Goal: Task Accomplishment & Management: Use online tool/utility

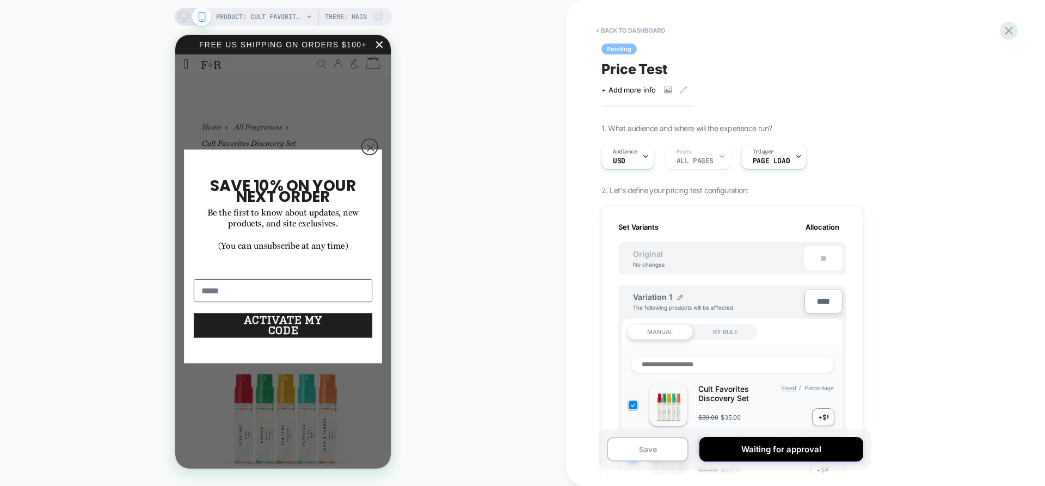
scroll to position [0, 1]
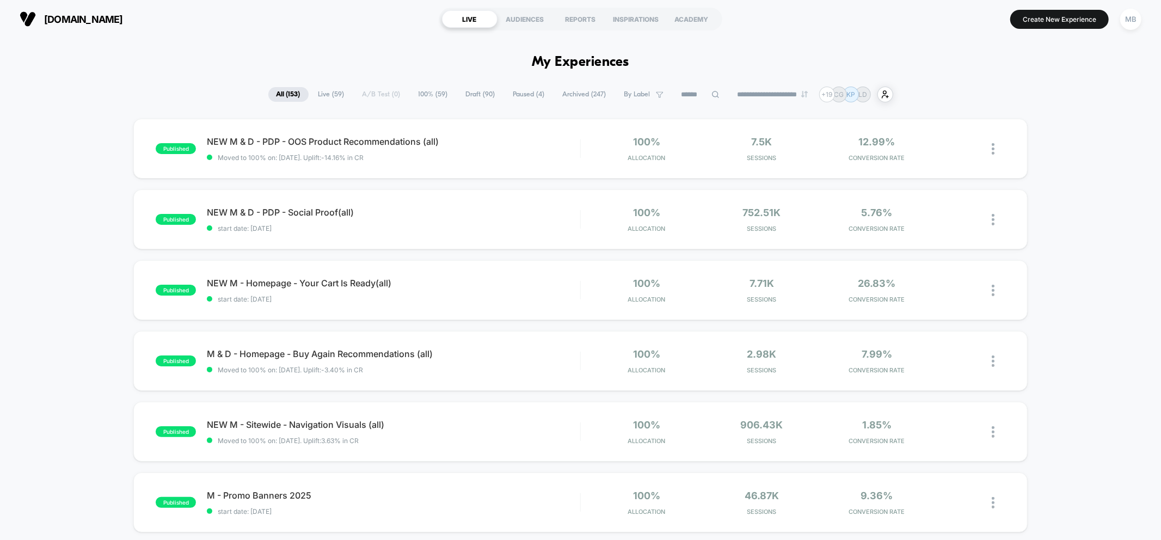
click at [681, 96] on input at bounding box center [700, 94] width 54 height 13
paste input "**********"
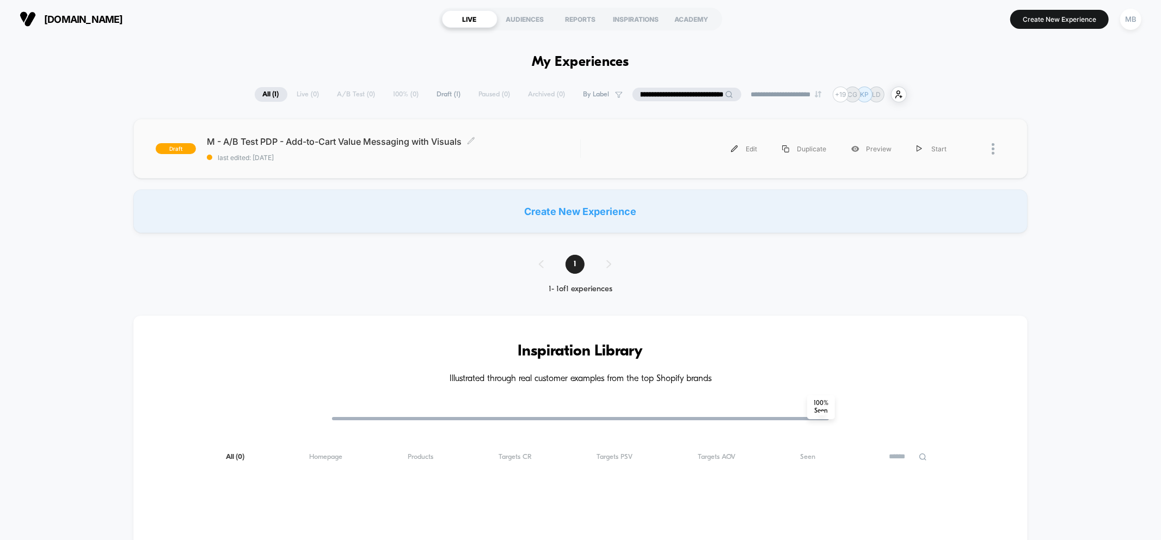
type input "**********"
click at [553, 155] on span "last edited: 10/9/2025" at bounding box center [393, 157] width 373 height 8
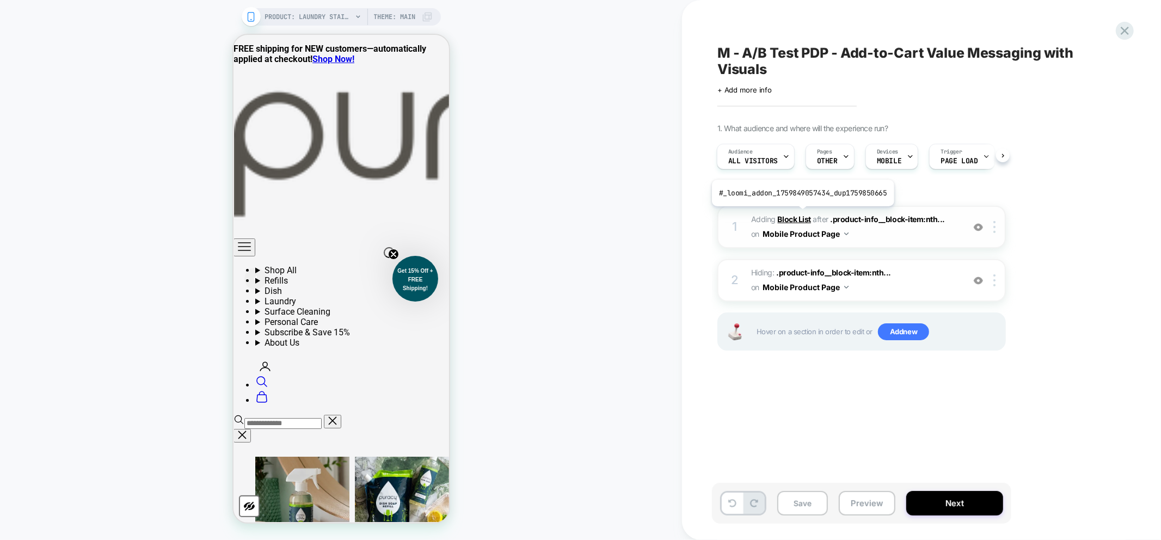
click at [800, 214] on b "Block List" at bounding box center [794, 218] width 33 height 9
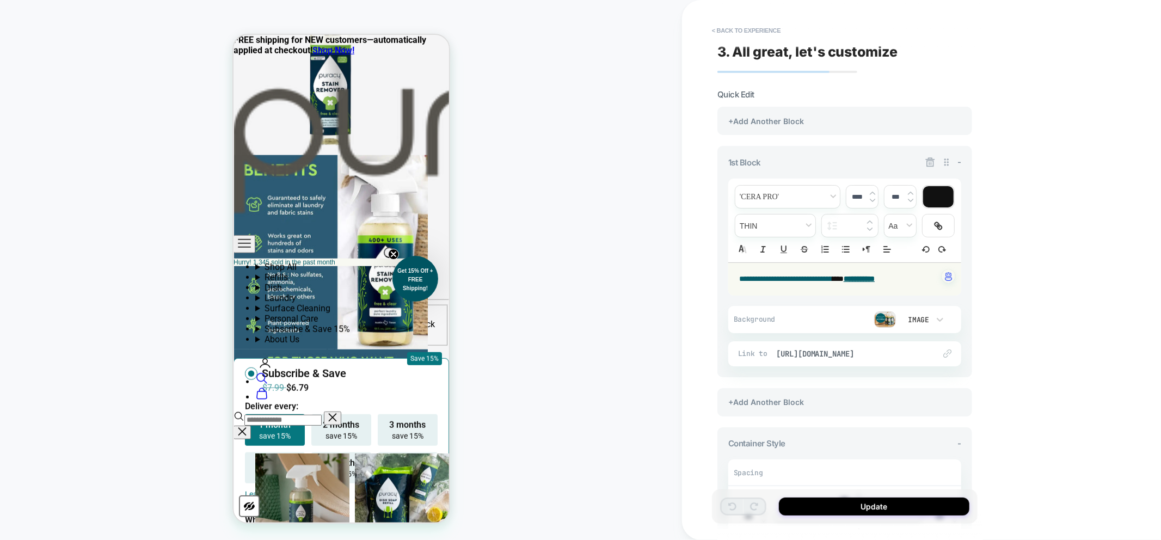
scroll to position [778, 0]
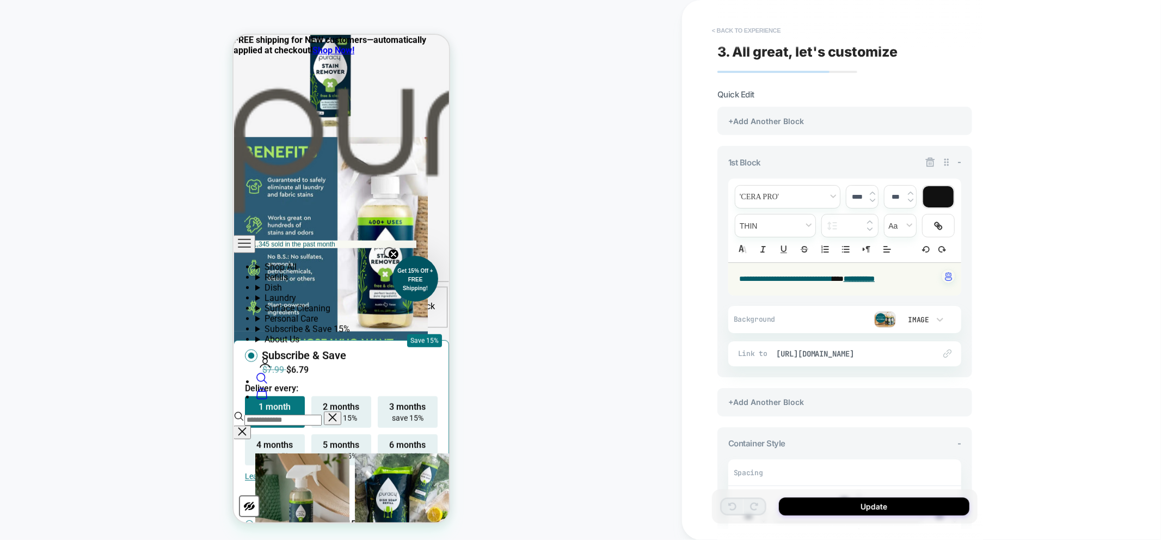
click at [727, 31] on button "< Back to experience" at bounding box center [745, 30] width 79 height 17
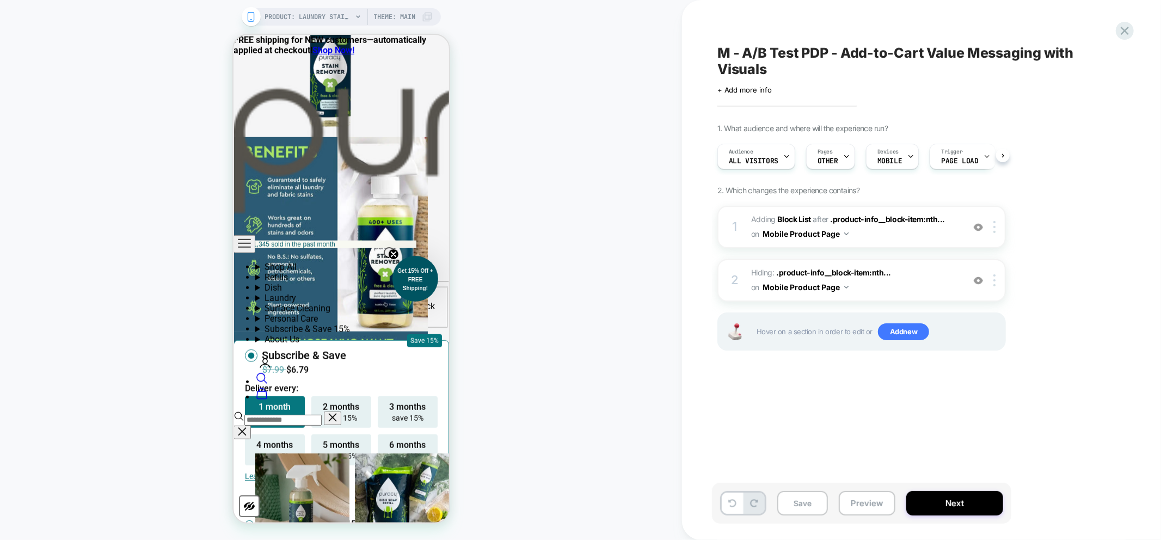
scroll to position [0, 1]
click at [980, 281] on img at bounding box center [977, 280] width 9 height 9
click at [872, 496] on button "Preview" at bounding box center [866, 503] width 57 height 24
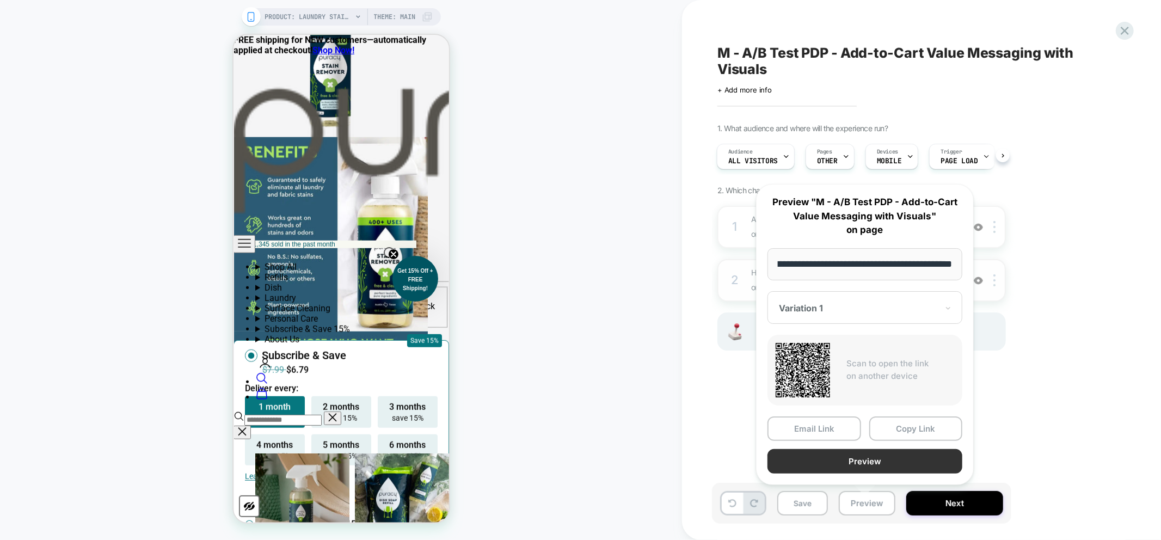
scroll to position [0, 0]
click at [890, 455] on button "Preview" at bounding box center [864, 461] width 195 height 24
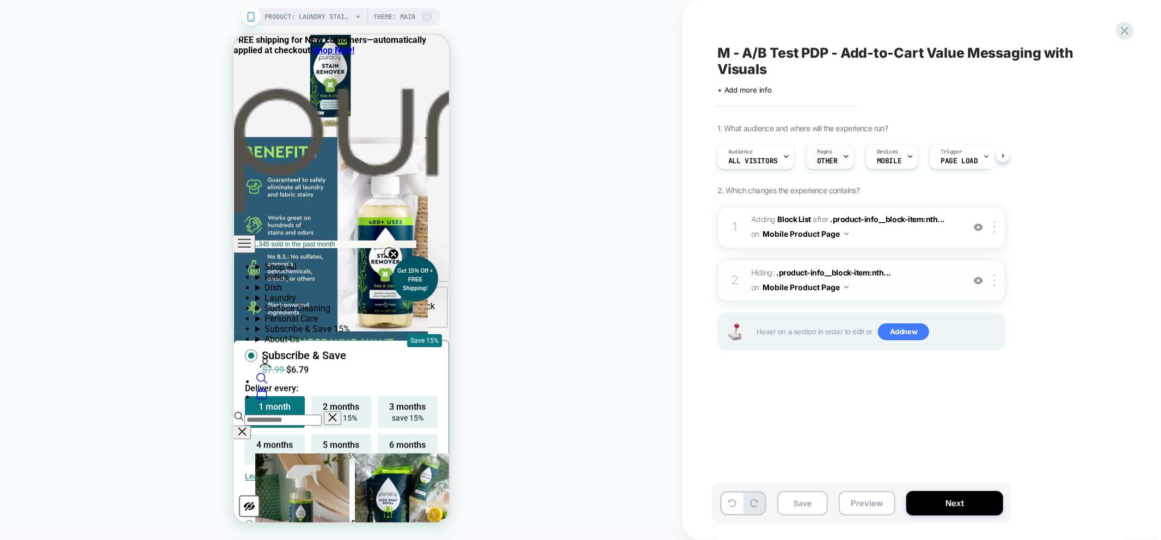
click at [831, 158] on span "OTHER" at bounding box center [827, 161] width 21 height 8
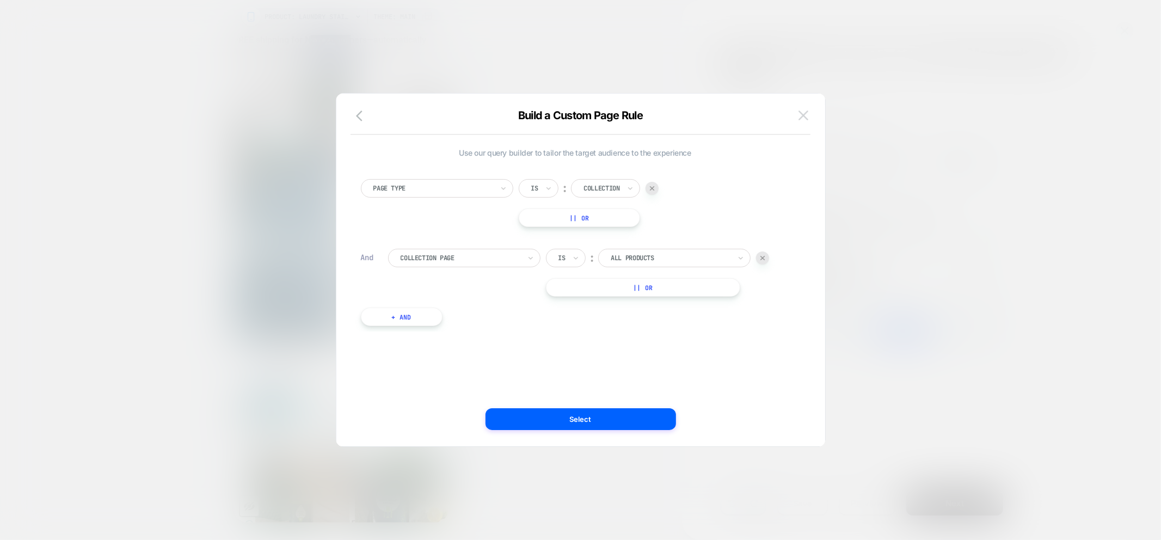
click at [806, 116] on img at bounding box center [803, 114] width 10 height 9
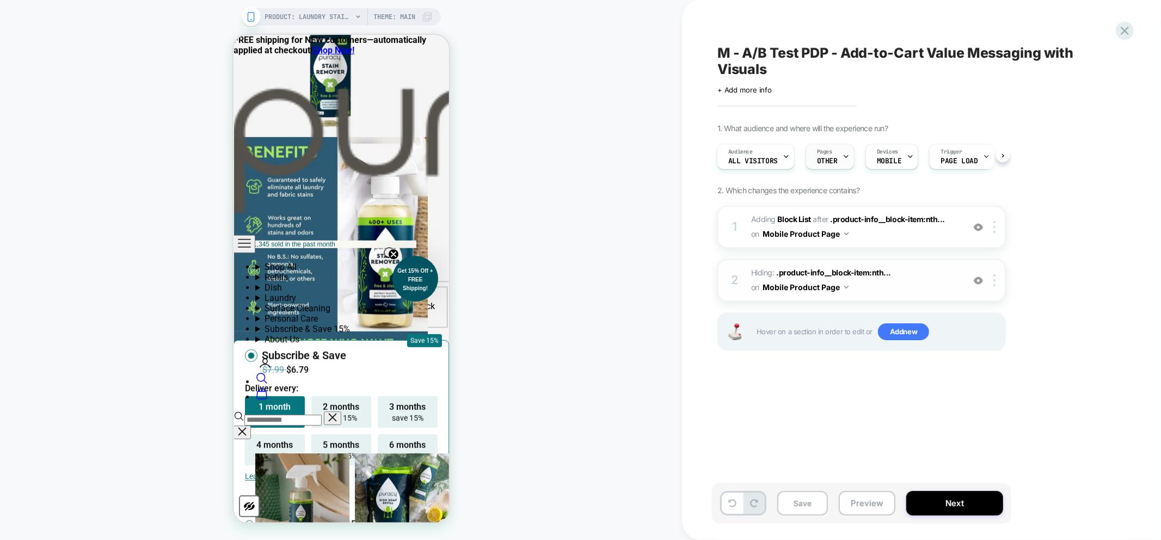
click at [834, 153] on div "Pages OTHER" at bounding box center [827, 156] width 42 height 24
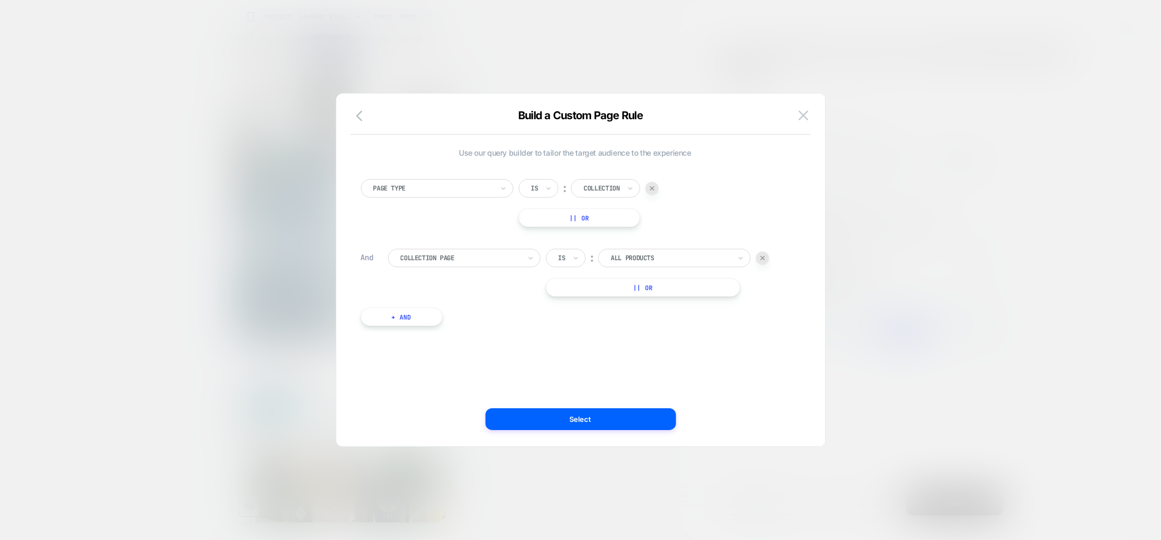
click at [660, 256] on div at bounding box center [671, 258] width 120 height 10
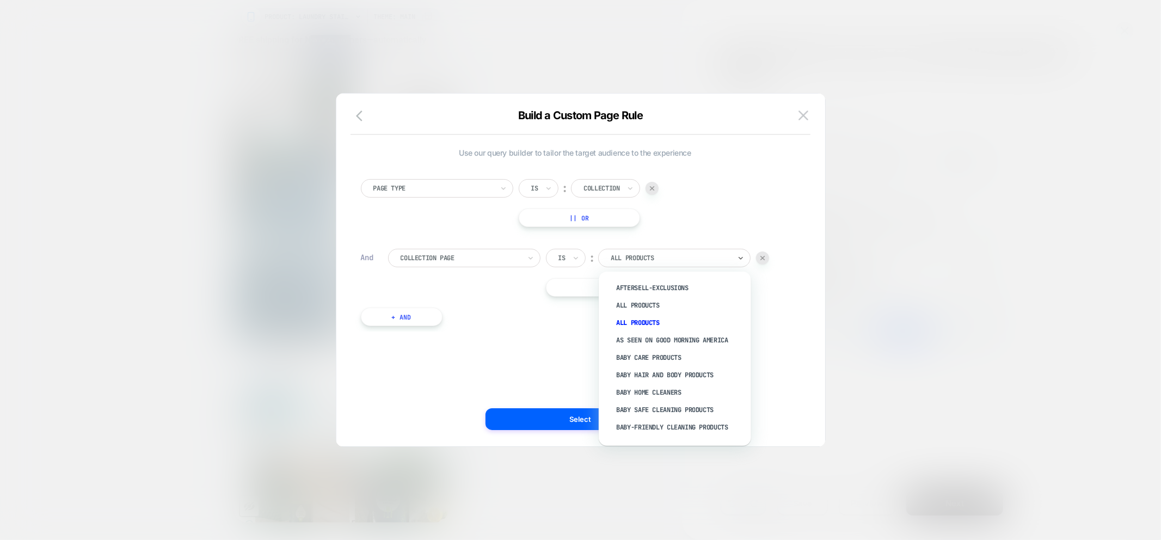
click at [732, 199] on div "Page Type Is ︰ Collection || Or" at bounding box center [575, 203] width 429 height 48
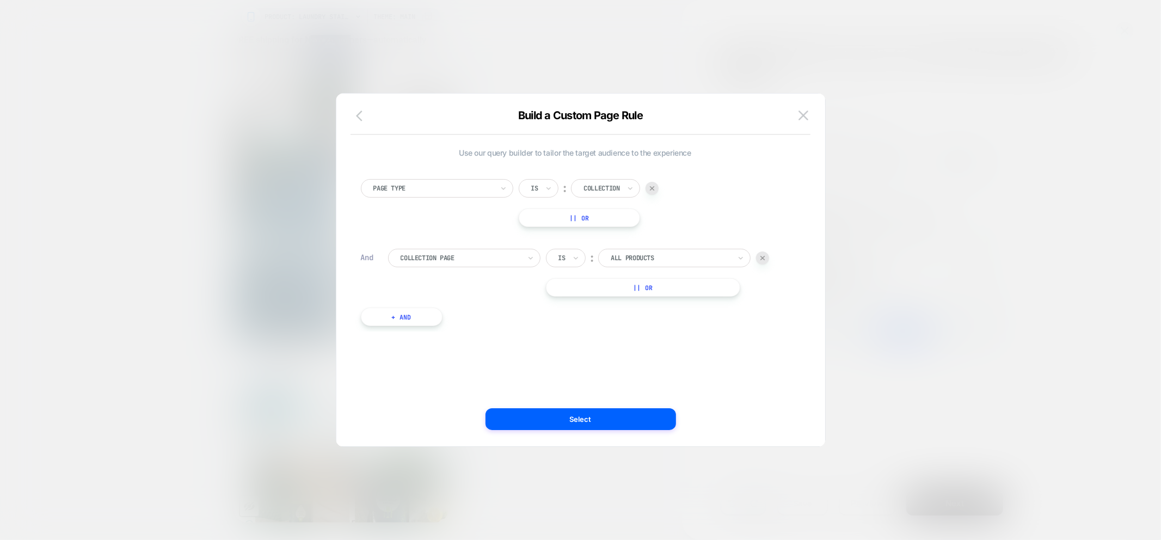
click at [362, 116] on icon "button" at bounding box center [362, 115] width 13 height 13
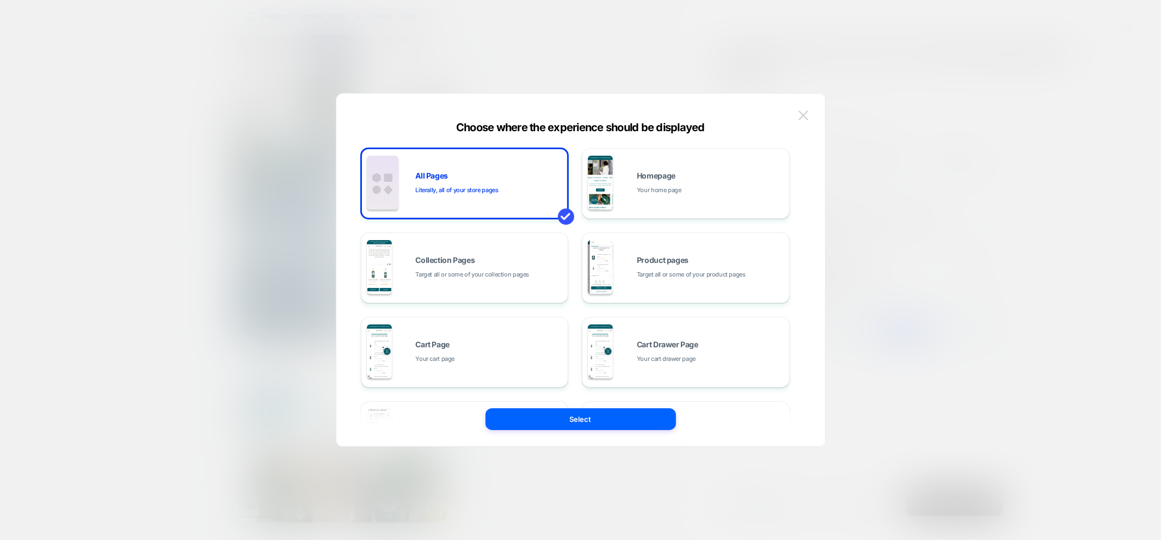
click at [802, 115] on img at bounding box center [803, 114] width 10 height 9
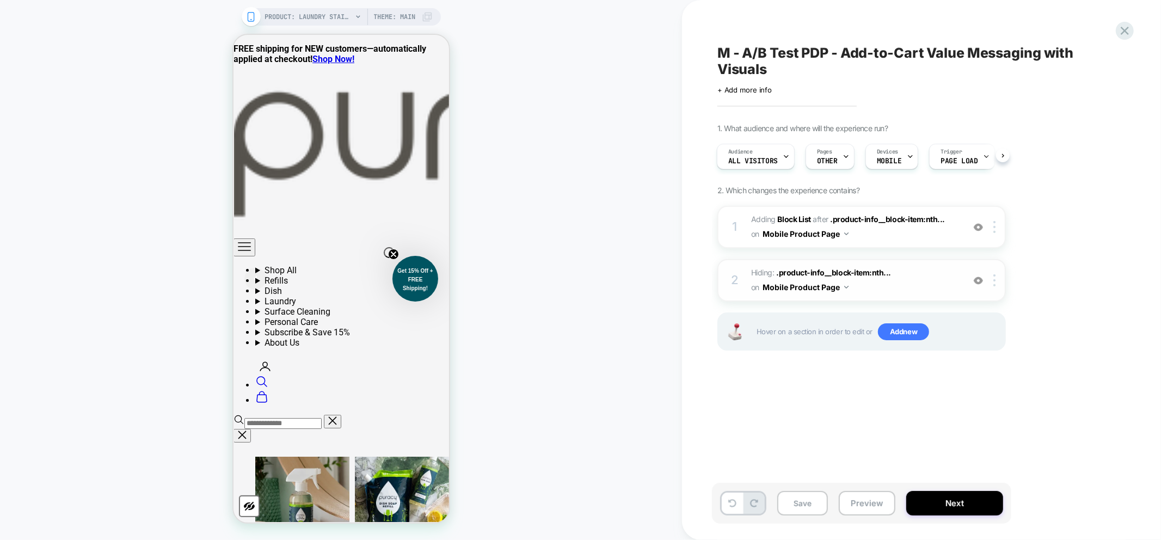
click at [823, 140] on div "Audience All Visitors Pages OTHER Devices MOBILE Trigger Page Load" at bounding box center [856, 156] width 288 height 36
click at [824, 161] on span "OTHER" at bounding box center [827, 161] width 21 height 8
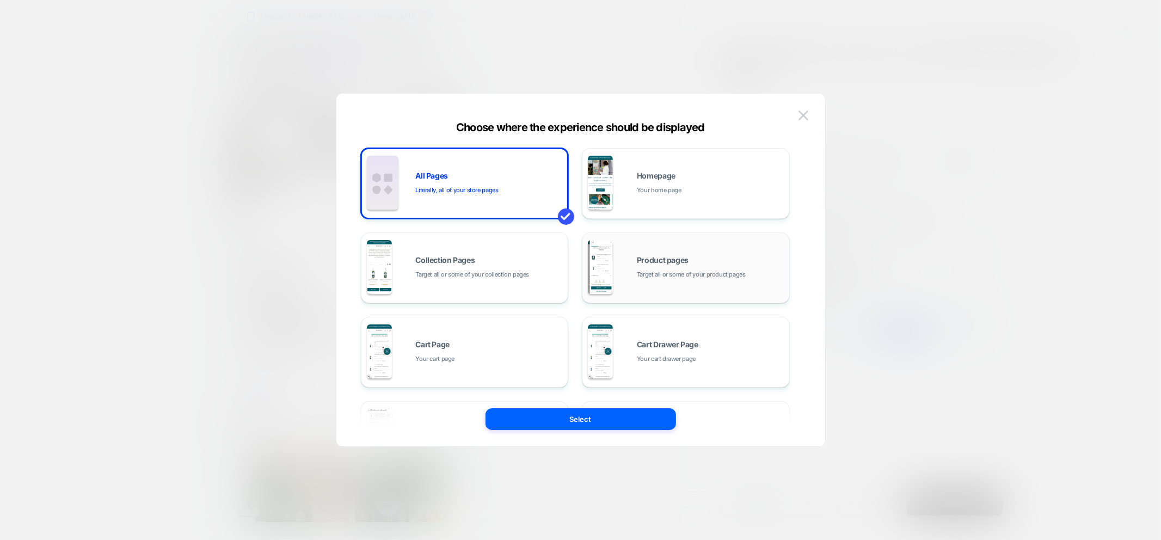
click at [676, 283] on div "Product pages Target all or some of your product pages" at bounding box center [686, 268] width 196 height 60
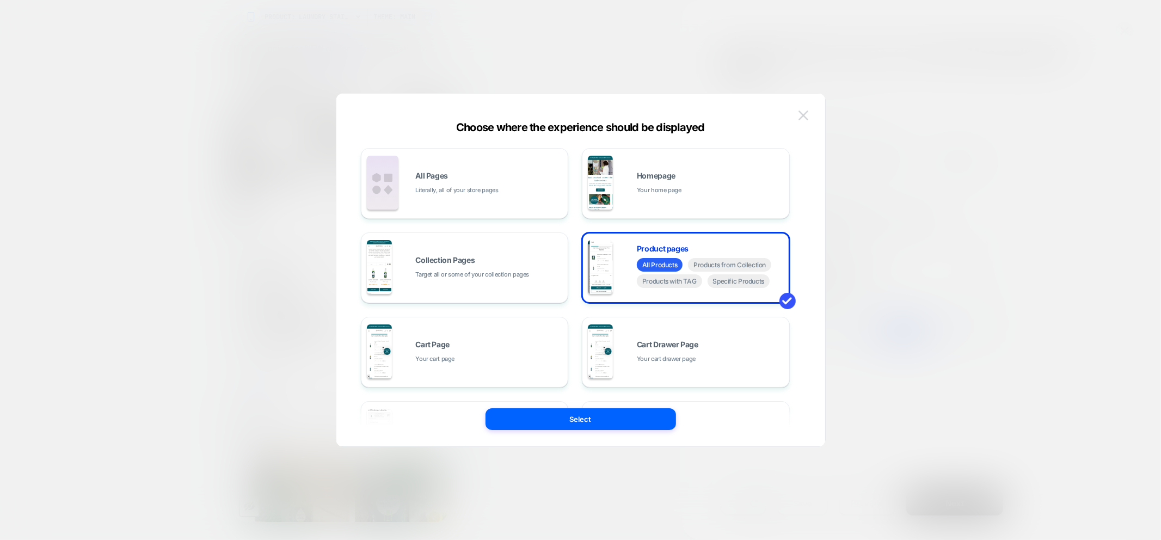
click at [810, 115] on button at bounding box center [803, 115] width 16 height 16
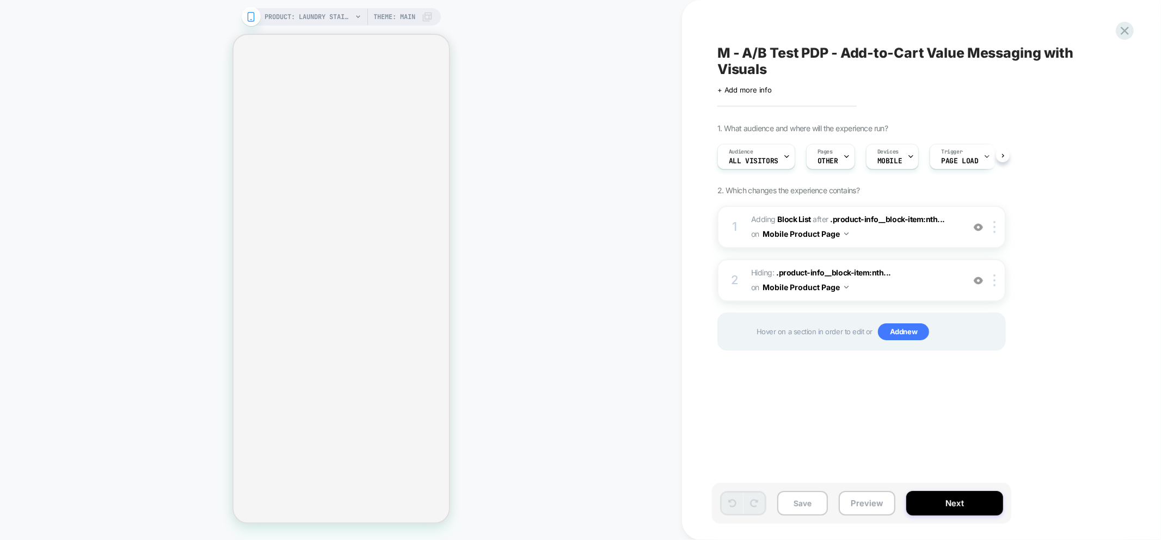
scroll to position [0, 1]
click at [868, 506] on button "Preview" at bounding box center [866, 503] width 57 height 24
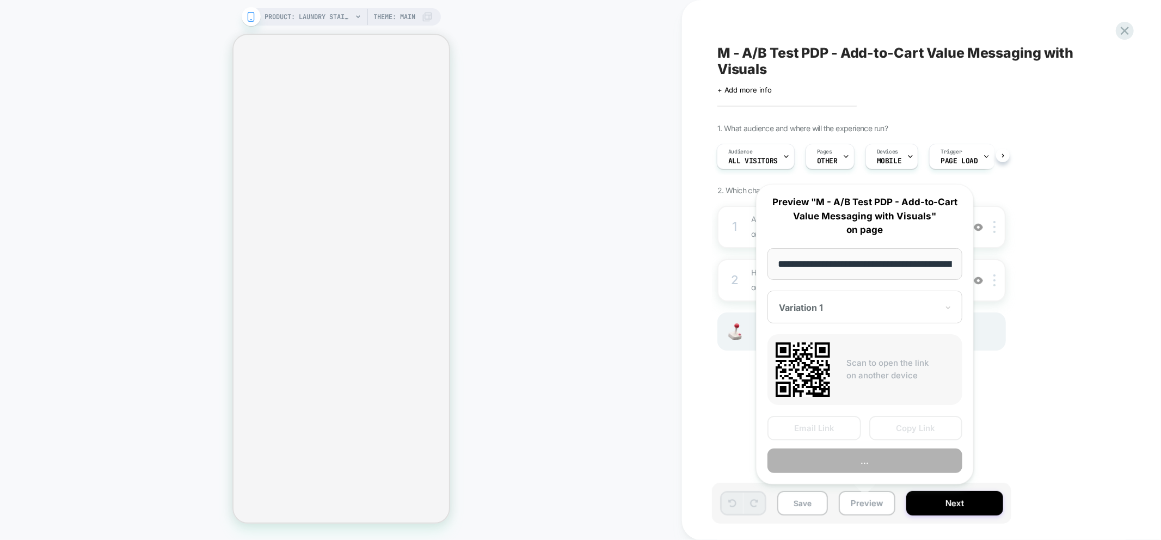
scroll to position [0, 167]
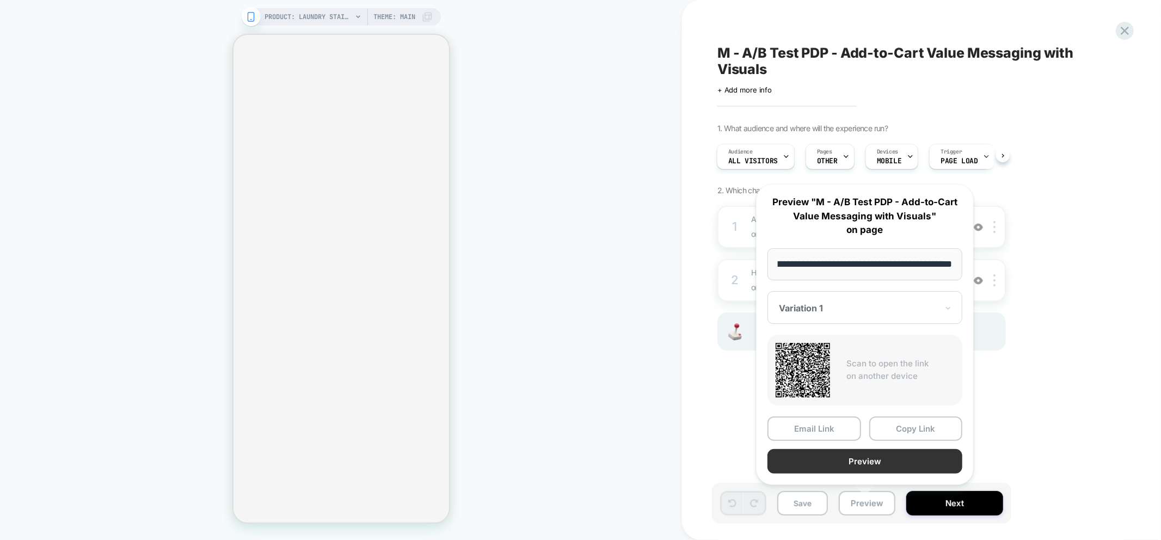
click at [883, 461] on button "Preview" at bounding box center [864, 461] width 195 height 24
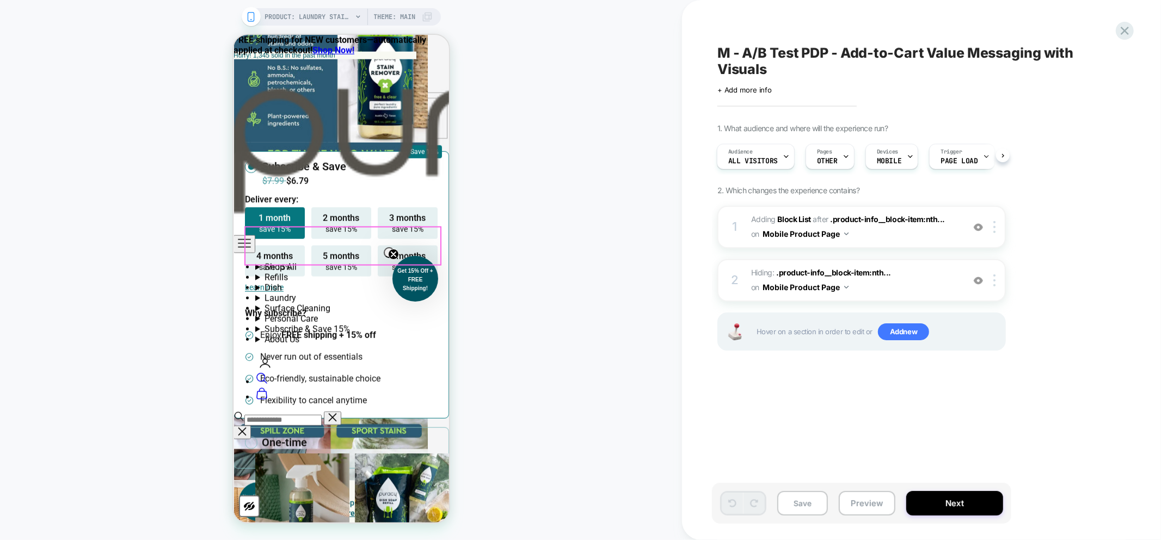
scroll to position [846, 0]
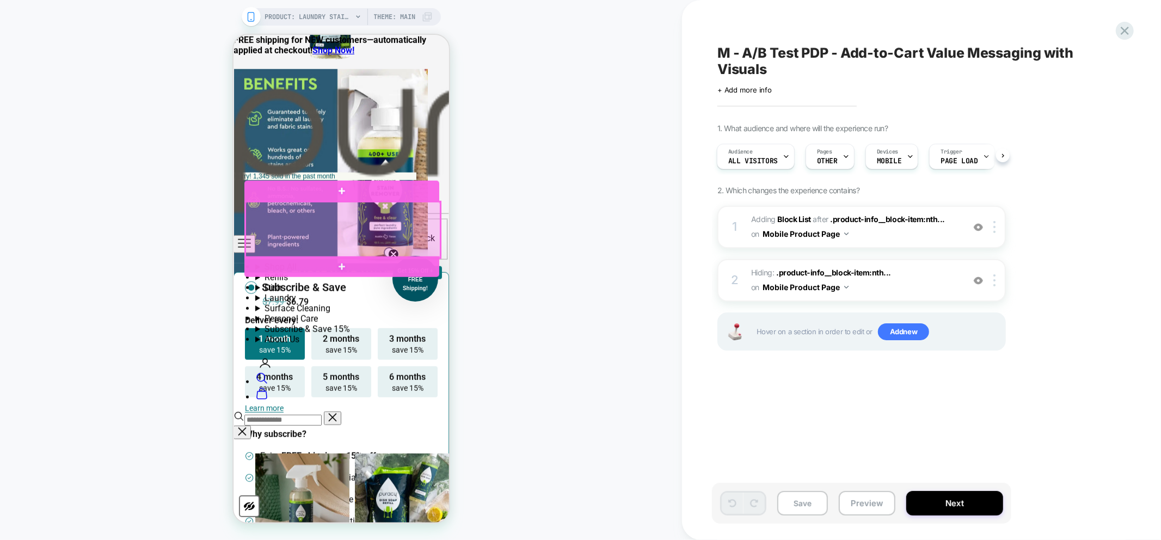
click at [352, 212] on div at bounding box center [342, 229] width 195 height 56
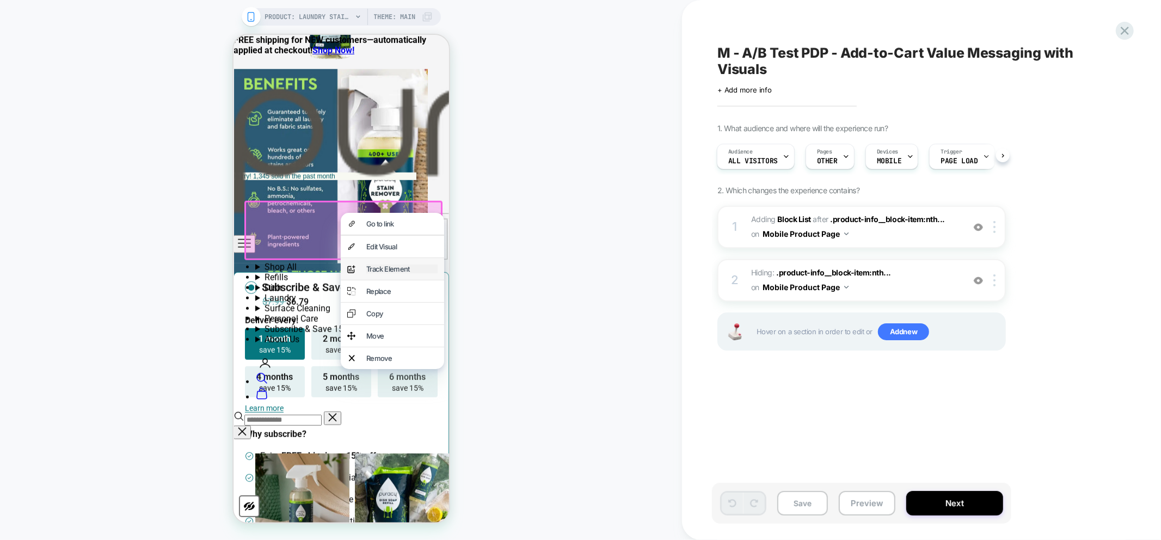
click at [384, 272] on div "Track Element" at bounding box center [401, 268] width 71 height 9
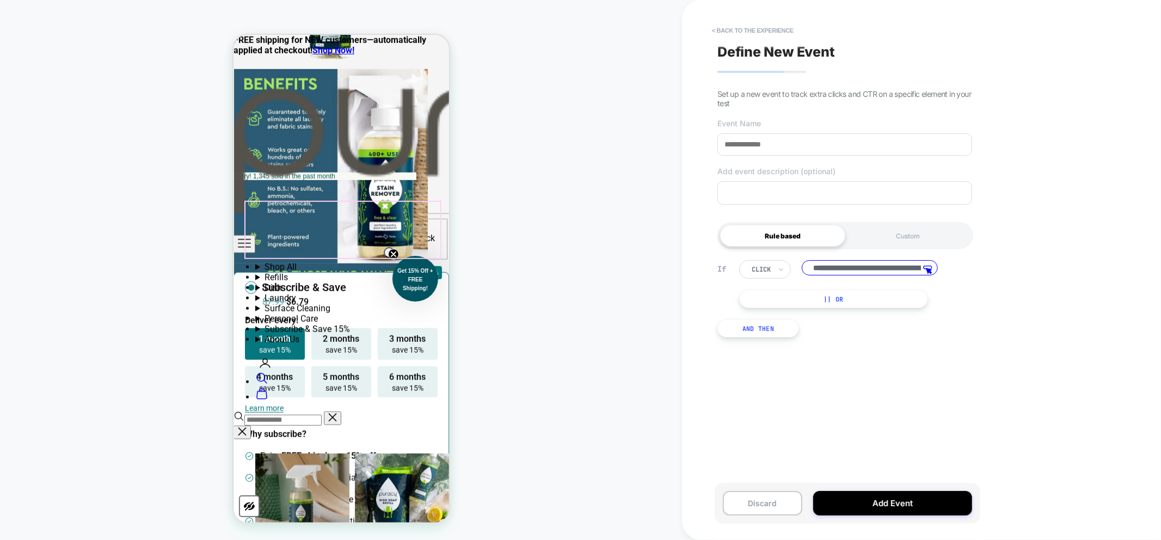
scroll to position [0, 116]
click at [777, 269] on div "click" at bounding box center [765, 269] width 52 height 19
click at [889, 238] on div "Custom" at bounding box center [907, 236] width 125 height 22
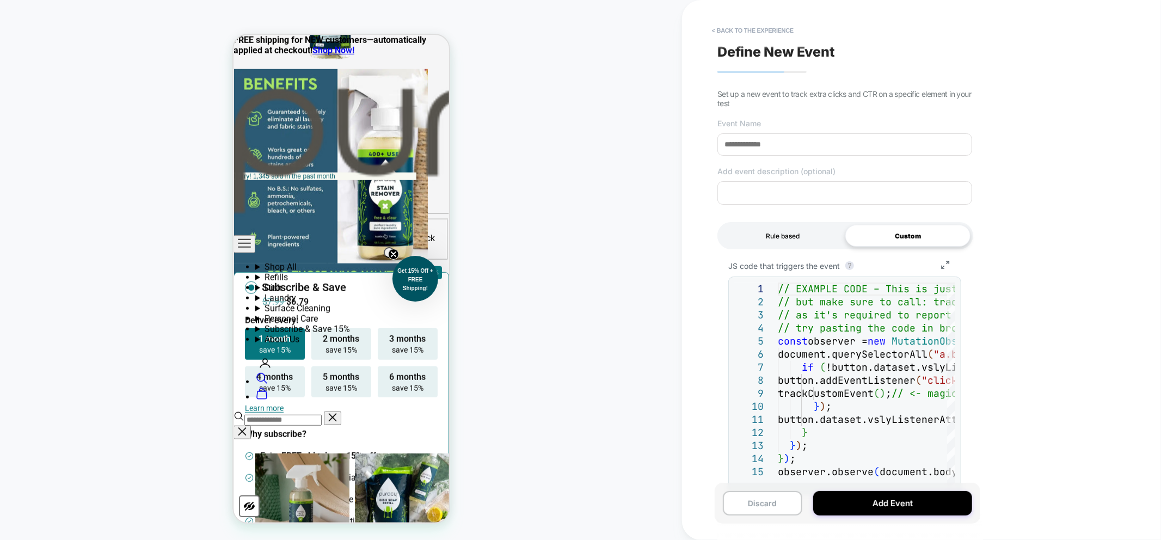
click at [770, 226] on div "Rule based" at bounding box center [782, 236] width 125 height 22
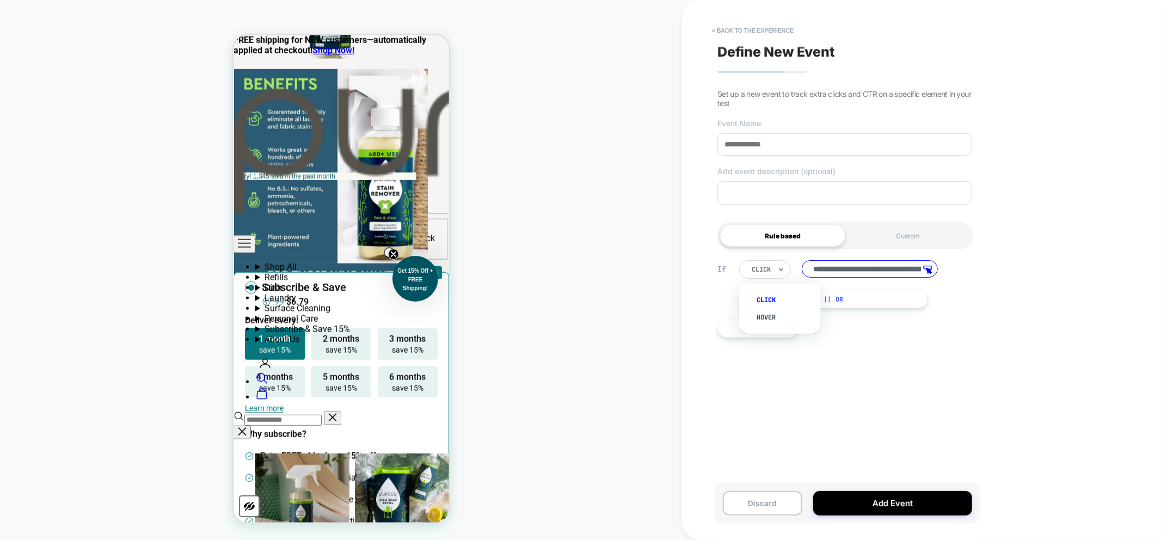
click at [773, 268] on div "click" at bounding box center [765, 269] width 52 height 19
click at [766, 313] on div "hover" at bounding box center [785, 317] width 71 height 17
click at [779, 276] on div at bounding box center [781, 269] width 8 height 17
click at [775, 295] on div "click" at bounding box center [785, 299] width 71 height 17
click at [779, 278] on div at bounding box center [781, 269] width 8 height 17
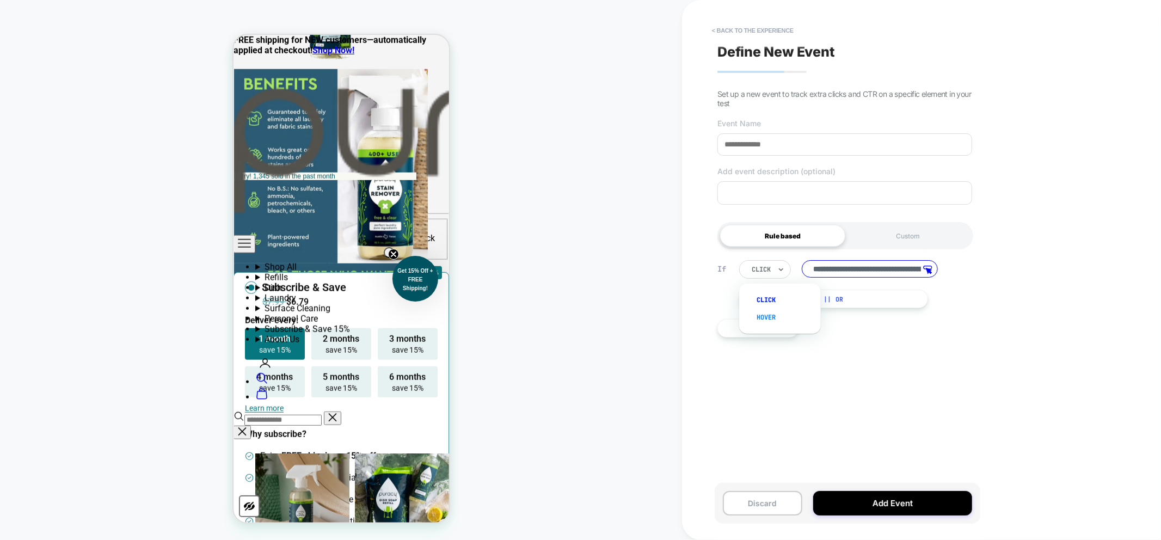
click at [770, 316] on div "hover" at bounding box center [785, 317] width 71 height 17
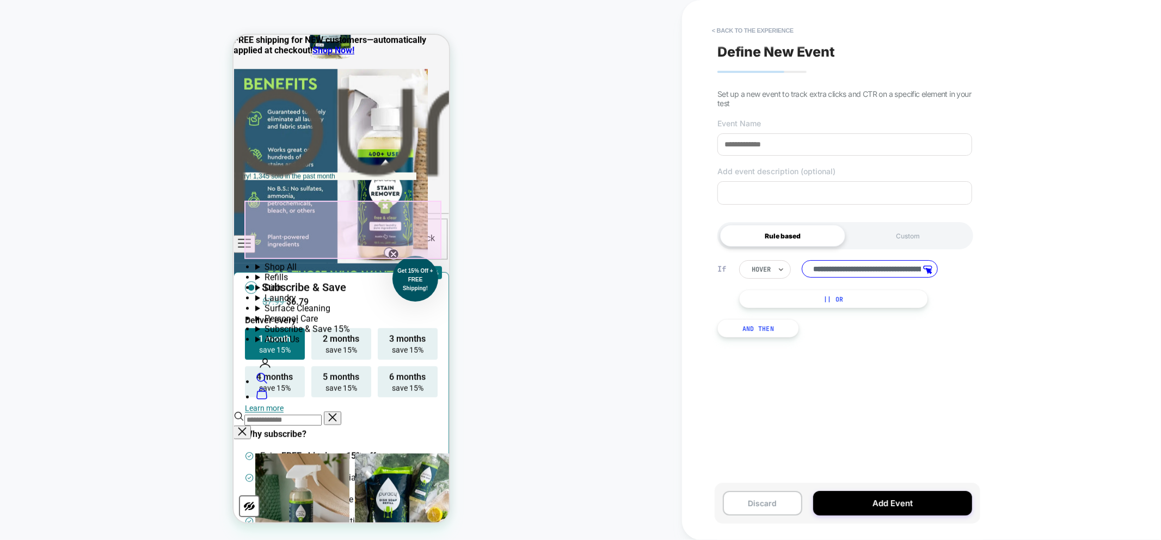
click at [349, 211] on div at bounding box center [342, 229] width 197 height 58
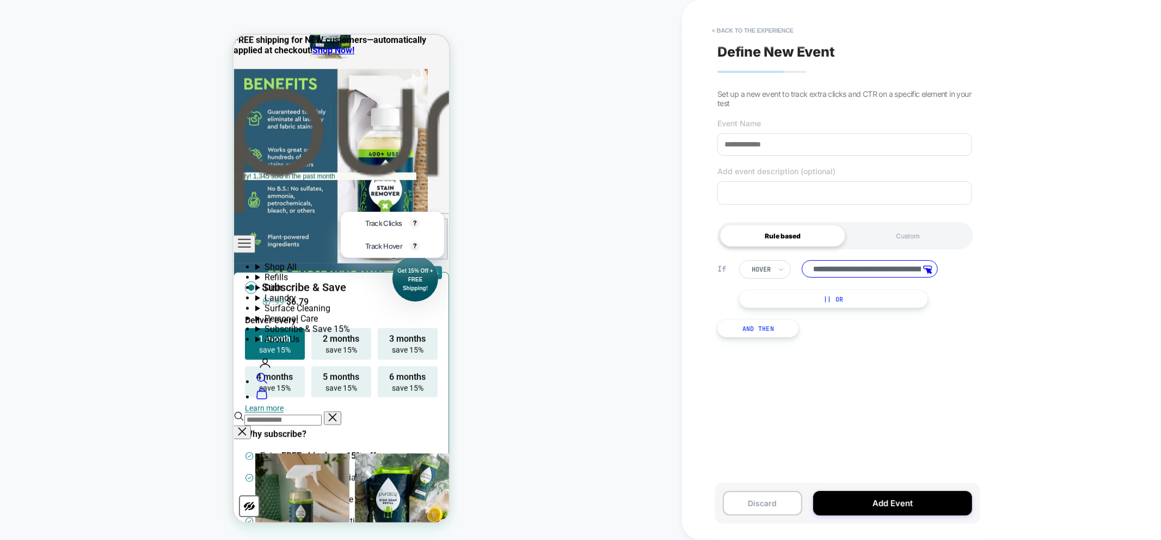
click at [621, 247] on div "PRODUCT: Laundry Stain Remover [natural] PRODUCT: Laundry Stain Remover [natura…" at bounding box center [341, 270] width 682 height 518
click at [755, 20] on div "**********" at bounding box center [845, 270] width 266 height 518
click at [759, 26] on button "< back to the experience" at bounding box center [752, 30] width 93 height 17
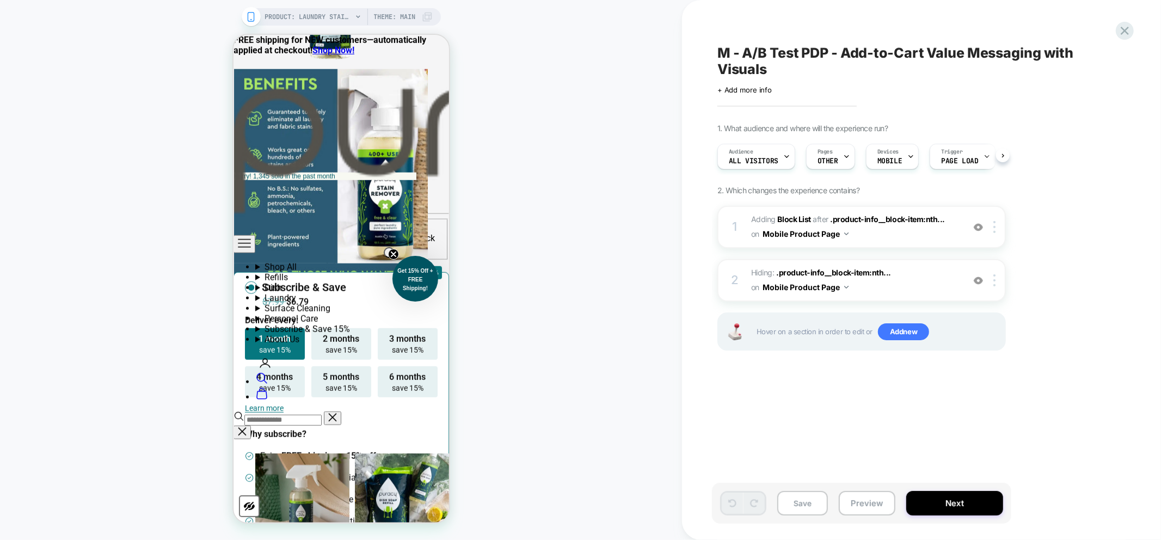
scroll to position [0, 1]
drag, startPoint x: 590, startPoint y: 327, endPoint x: 530, endPoint y: 269, distance: 83.5
click at [591, 327] on div "PRODUCT: Laundry Stain Remover [natural] PRODUCT: Laundry Stain Remover [natura…" at bounding box center [341, 270] width 682 height 518
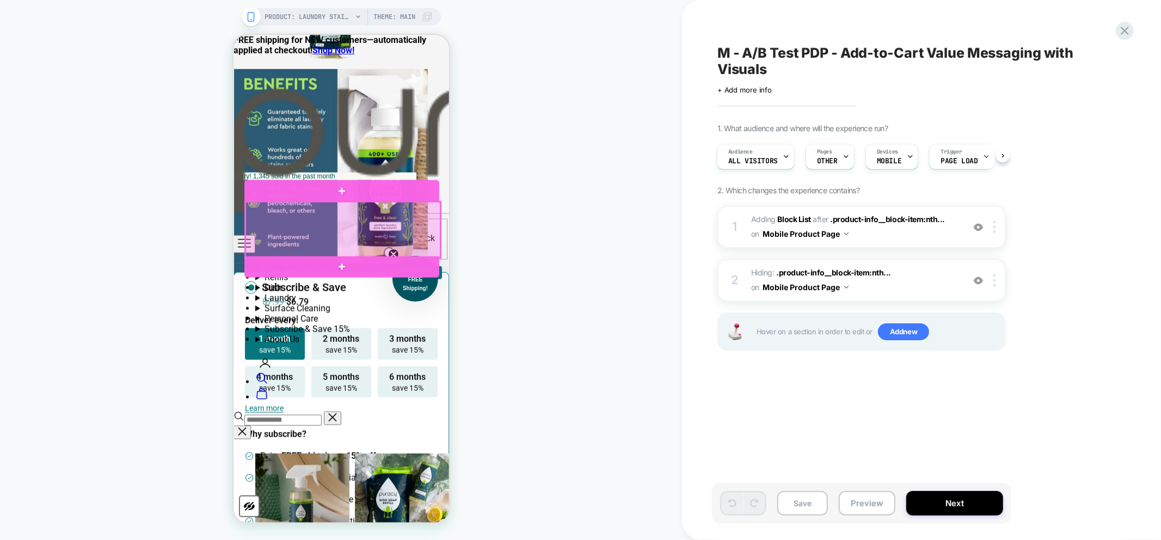
click at [354, 217] on div at bounding box center [342, 229] width 195 height 56
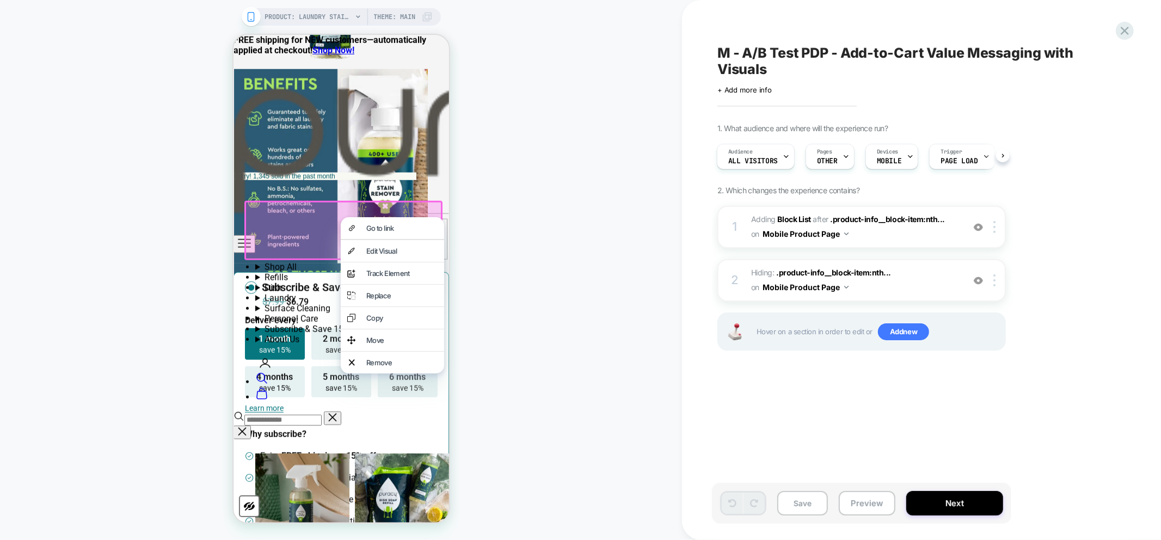
click at [640, 223] on div "PRODUCT: Laundry Stain Remover [natural] PRODUCT: Laundry Stain Remover [natura…" at bounding box center [341, 270] width 682 height 518
click at [531, 269] on div "PRODUCT: Laundry Stain Remover [natural] PRODUCT: Laundry Stain Remover [natura…" at bounding box center [341, 270] width 682 height 518
click at [515, 256] on div "PRODUCT: Laundry Stain Remover [natural] PRODUCT: Laundry Stain Remover [natura…" at bounding box center [341, 270] width 682 height 518
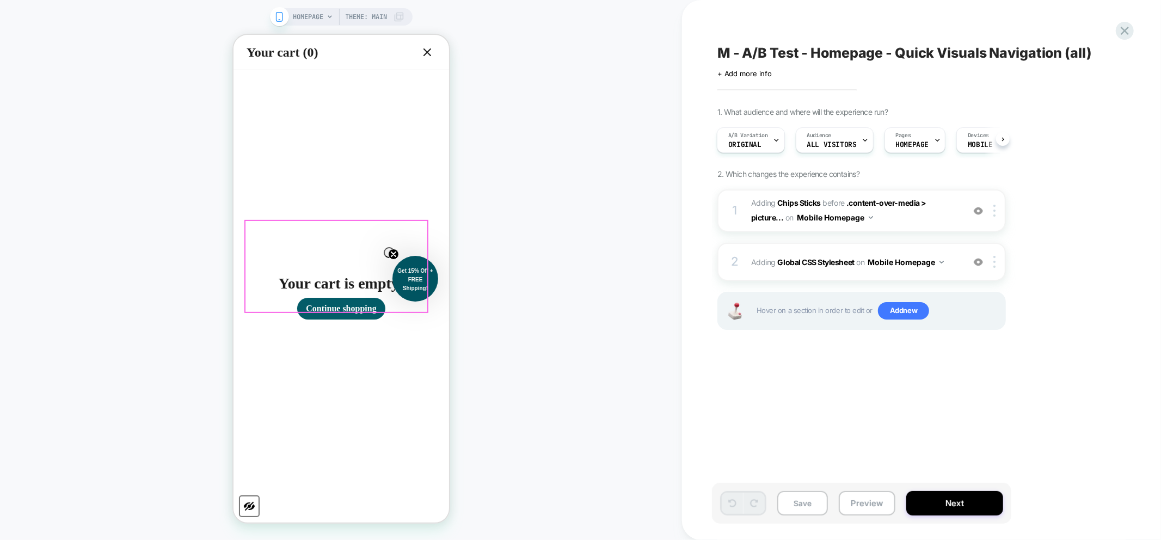
scroll to position [605, 0]
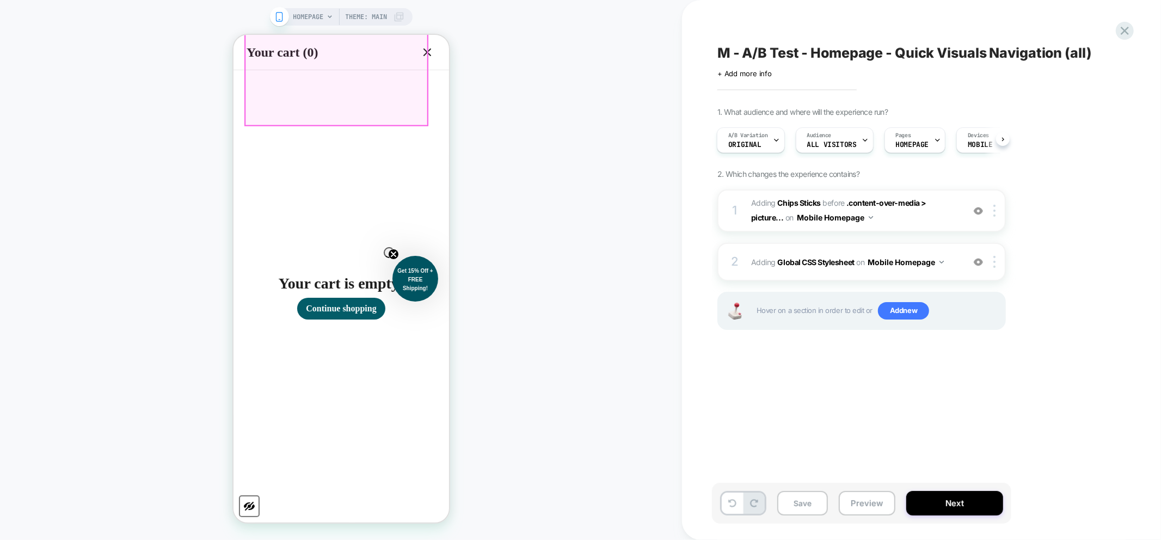
click at [429, 54] on icon at bounding box center [426, 51] width 13 height 13
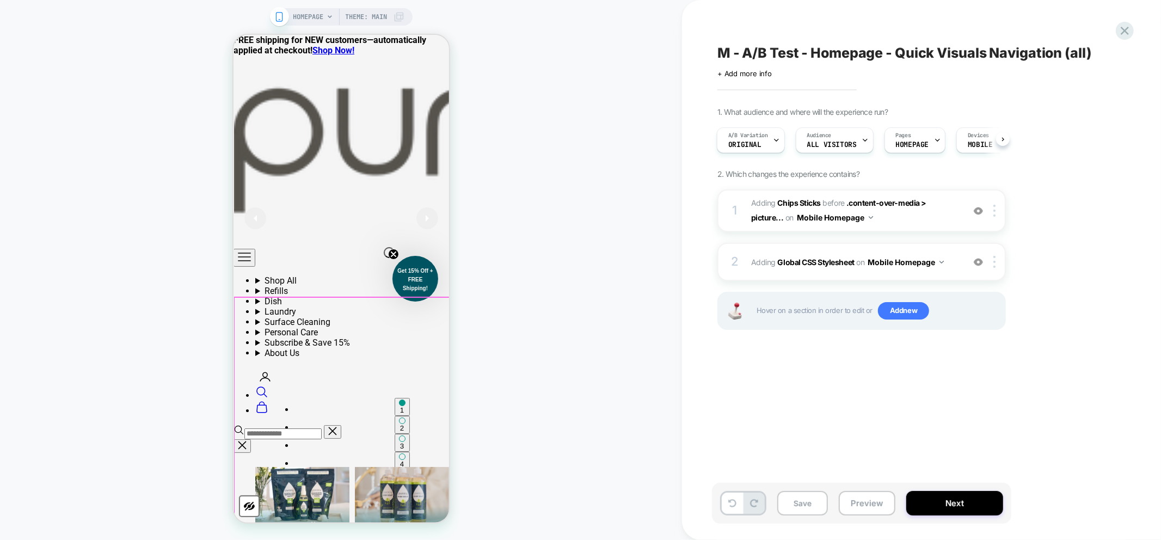
scroll to position [0, 0]
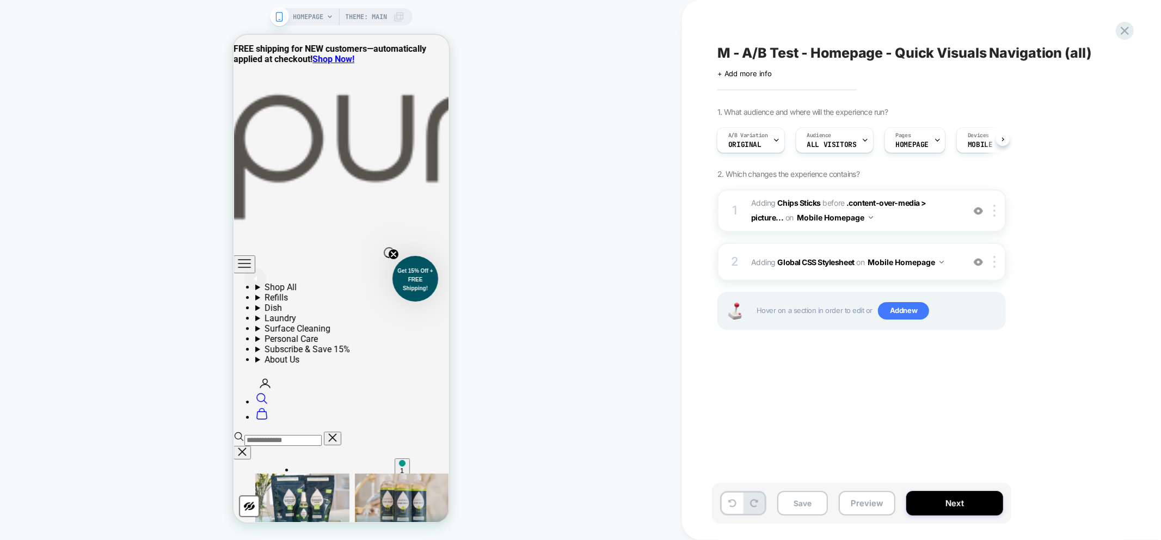
drag, startPoint x: 874, startPoint y: 510, endPoint x: 840, endPoint y: 490, distance: 40.0
click at [874, 510] on button "Preview" at bounding box center [866, 503] width 57 height 24
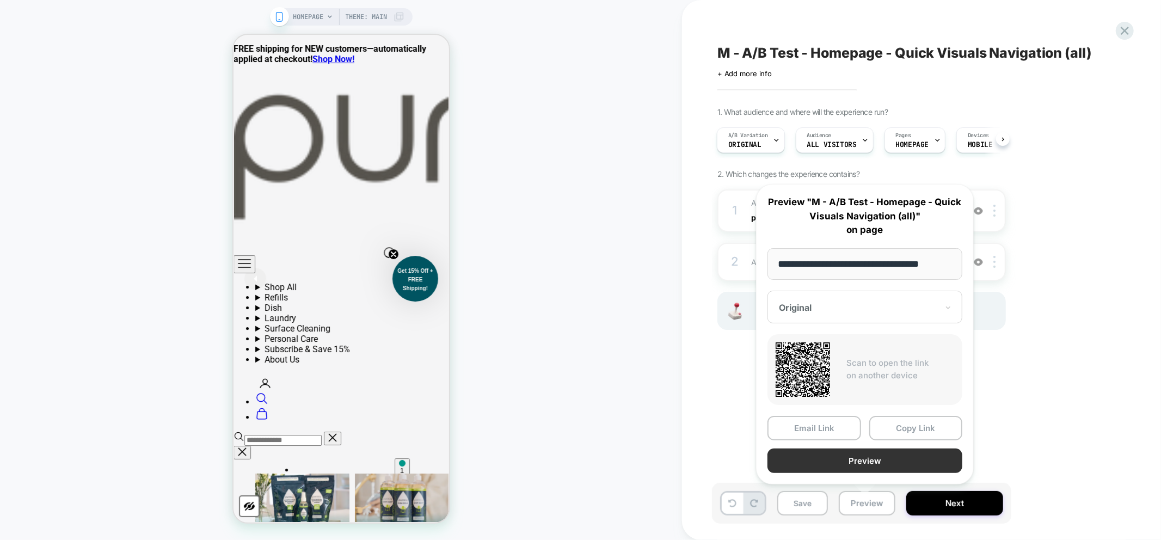
click at [887, 469] on button "Preview" at bounding box center [864, 460] width 195 height 24
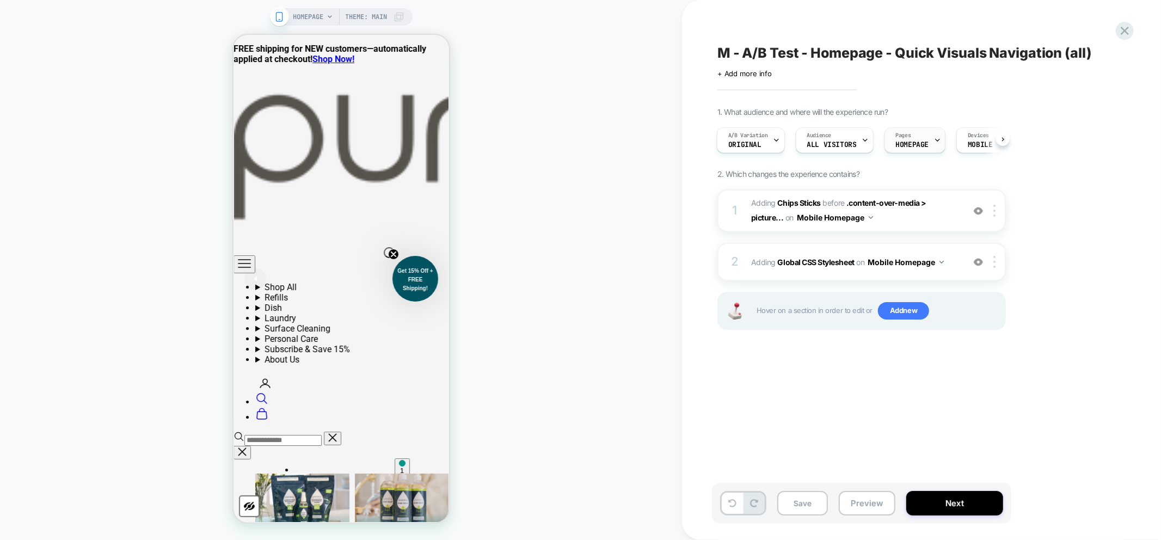
click at [921, 142] on span "HOMEPAGE" at bounding box center [912, 145] width 33 height 8
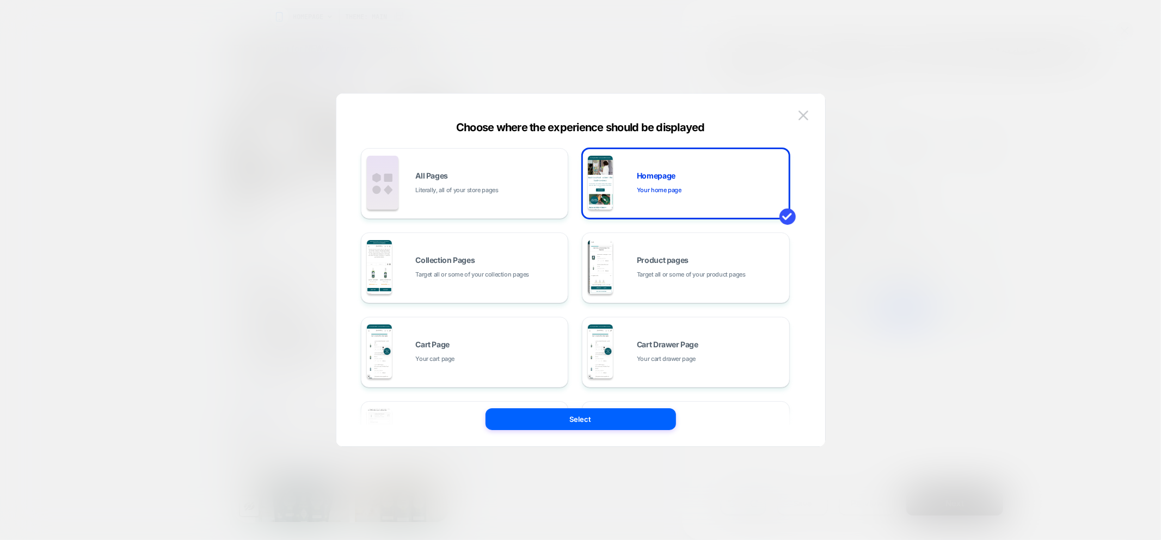
click at [813, 108] on div "Choose where the experience should be displayed All Pages Literally, all of you…" at bounding box center [580, 275] width 489 height 342
click at [803, 112] on img at bounding box center [803, 114] width 10 height 9
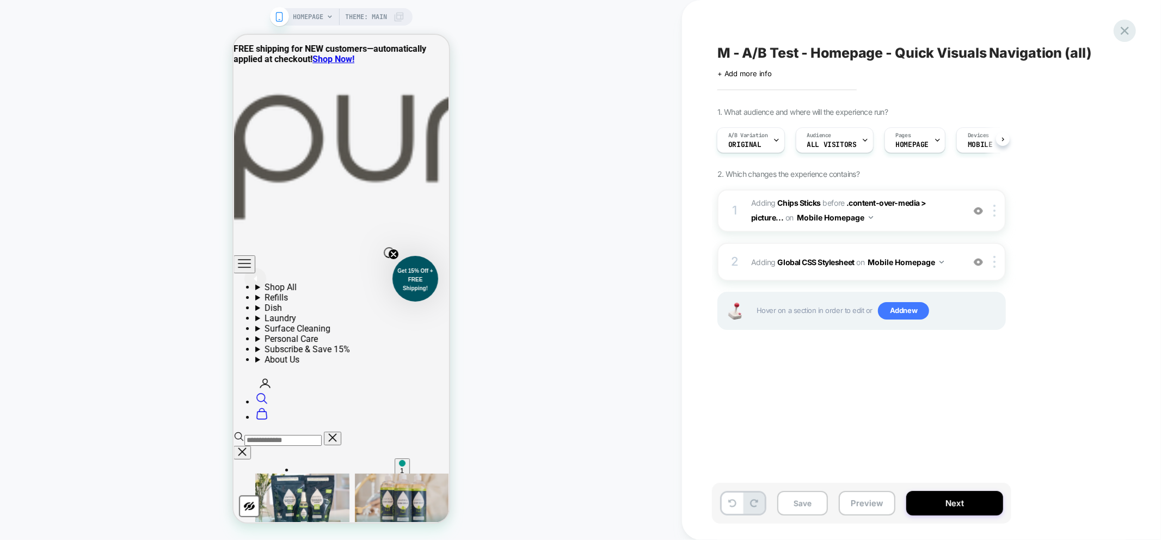
click at [1125, 35] on icon at bounding box center [1124, 30] width 15 height 15
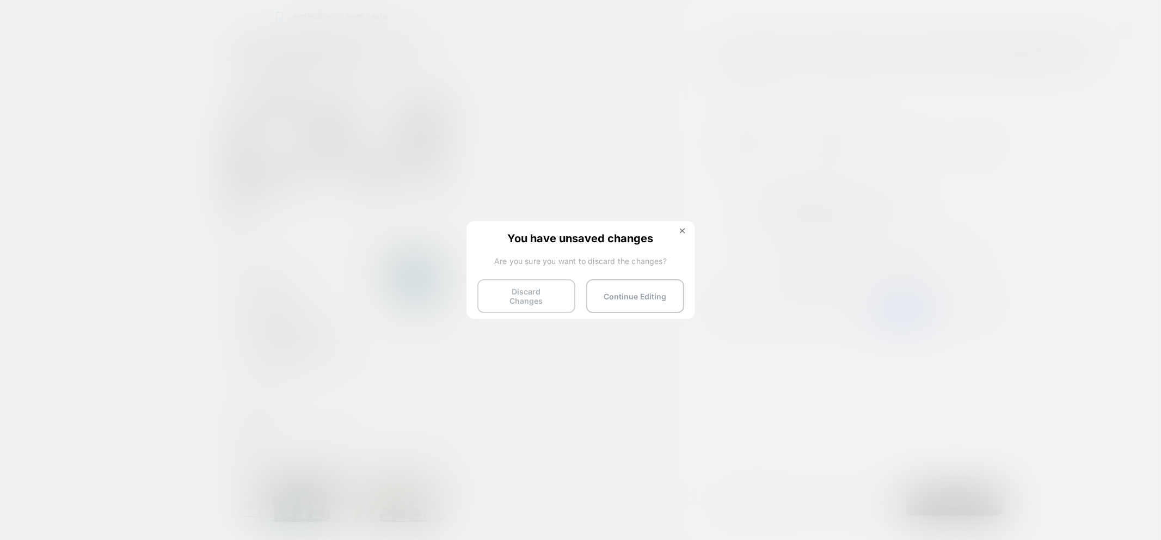
click at [541, 288] on button "Discard Changes" at bounding box center [526, 296] width 98 height 34
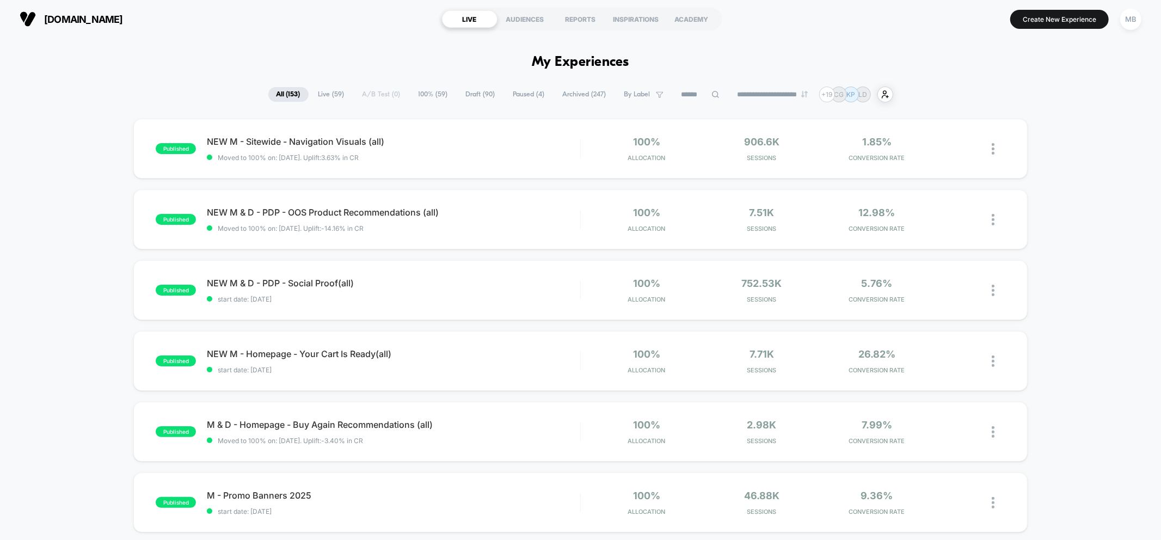
click at [685, 91] on input at bounding box center [700, 94] width 109 height 13
paste input "**********"
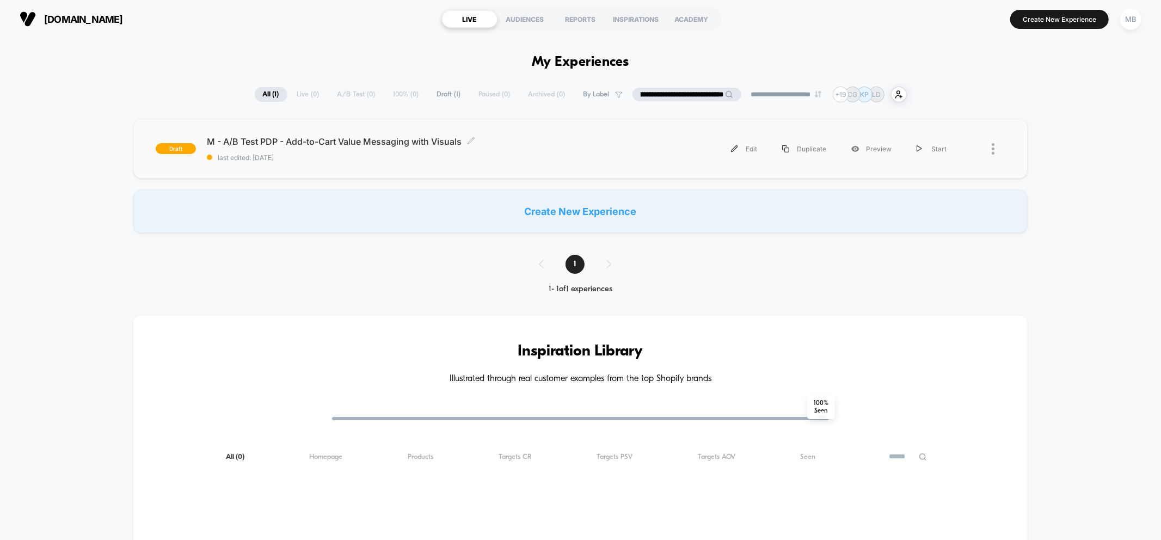
type input "**********"
click at [334, 160] on span "last edited: 10/9/2025" at bounding box center [393, 157] width 373 height 8
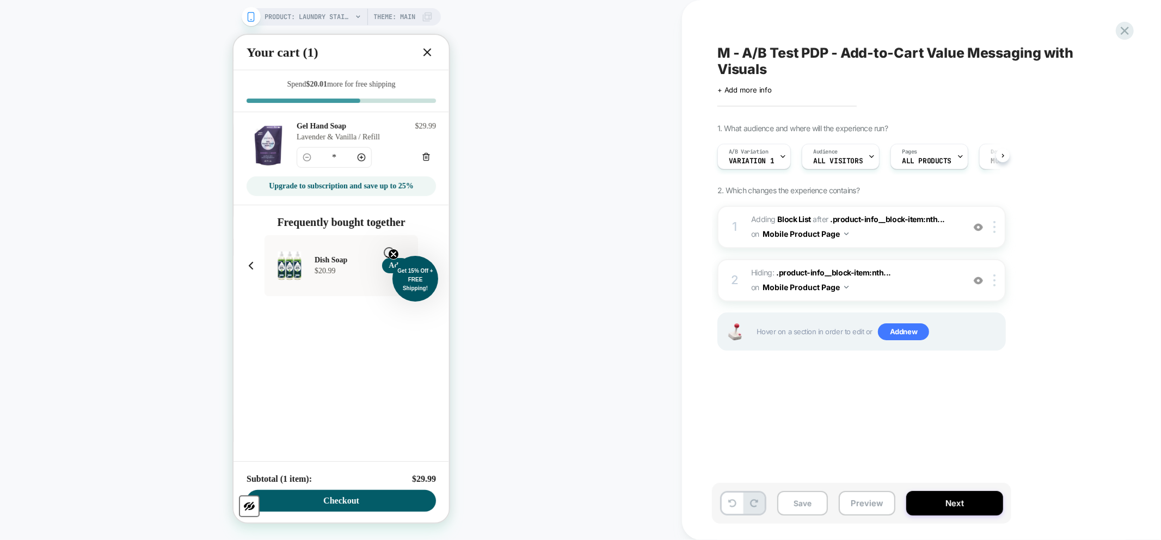
scroll to position [0, 1]
click at [427, 53] on icon at bounding box center [426, 51] width 13 height 13
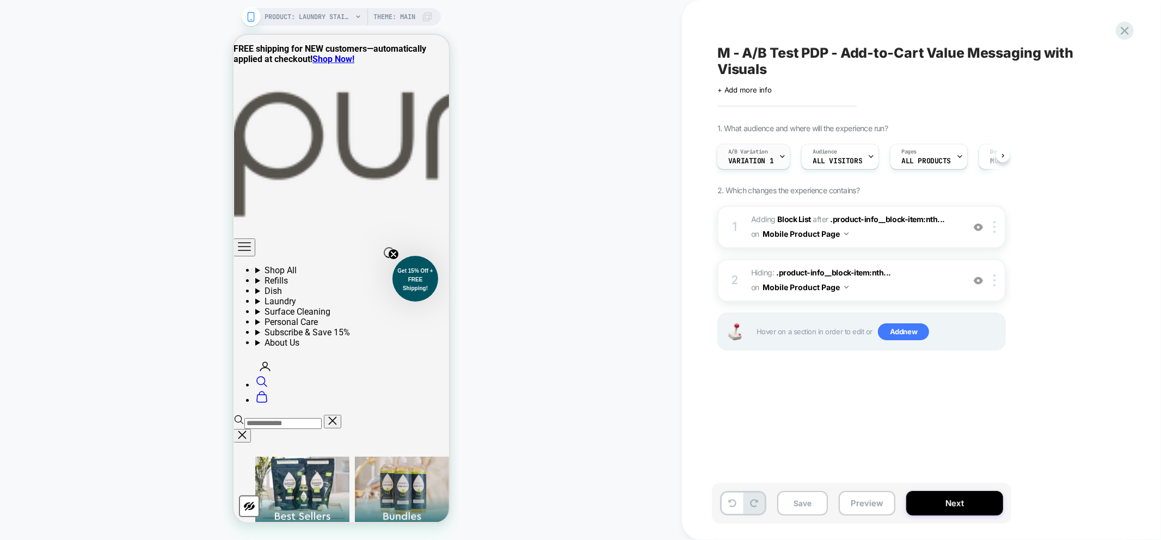
click at [757, 162] on span "Variation 1" at bounding box center [750, 161] width 45 height 8
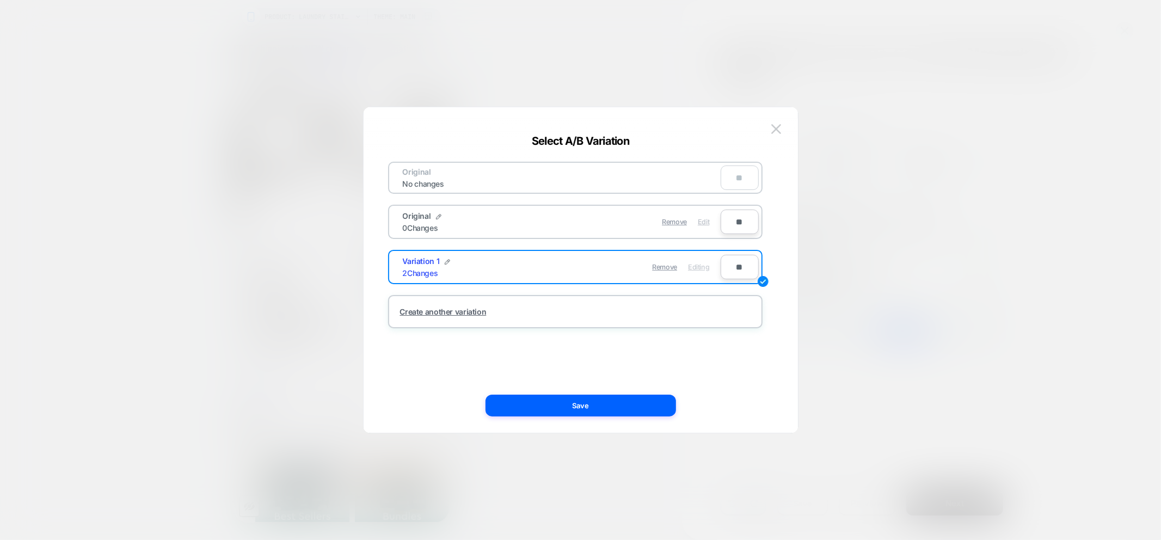
click at [704, 222] on span "Edit" at bounding box center [703, 222] width 11 height 8
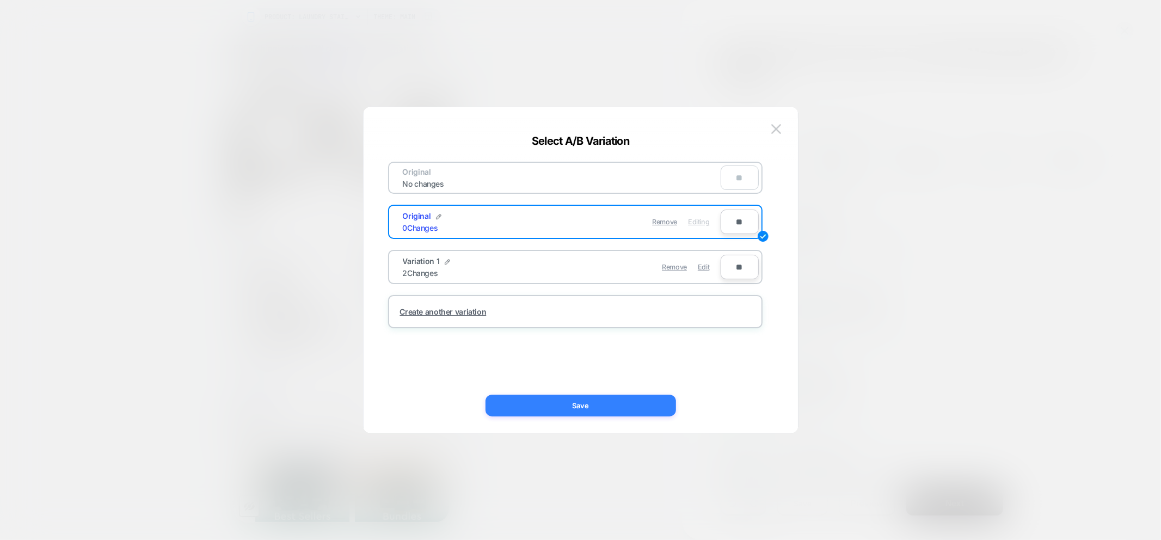
click at [634, 400] on button "Save" at bounding box center [580, 405] width 190 height 22
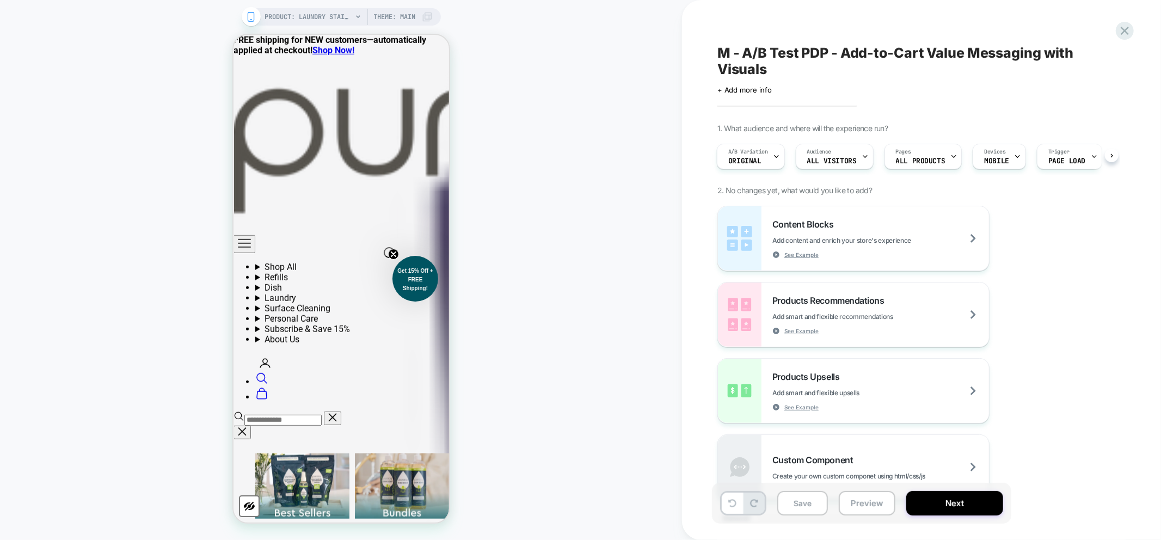
scroll to position [786, 0]
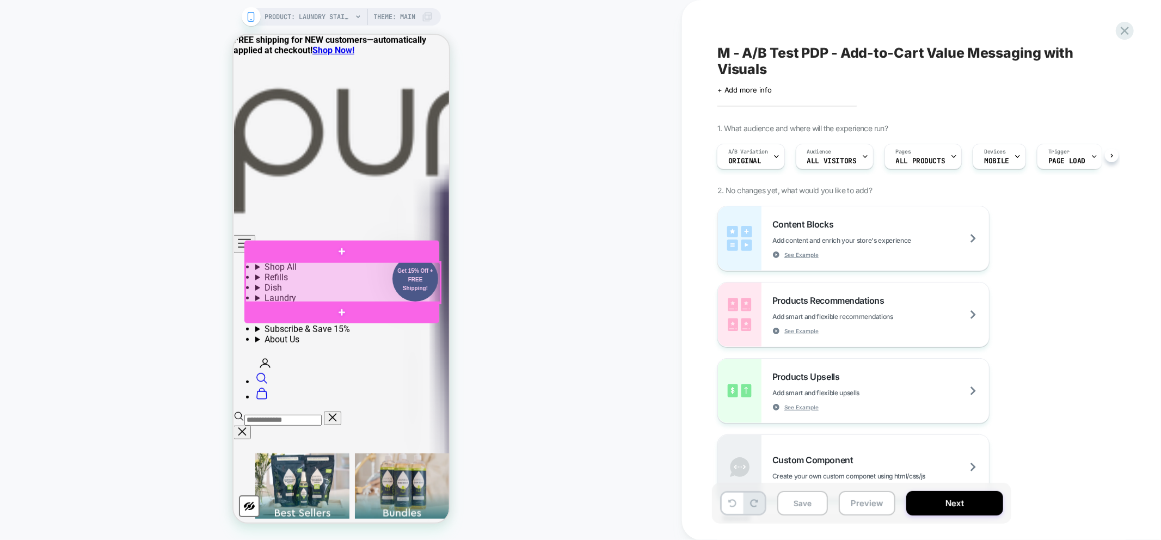
click at [284, 273] on div at bounding box center [342, 282] width 195 height 40
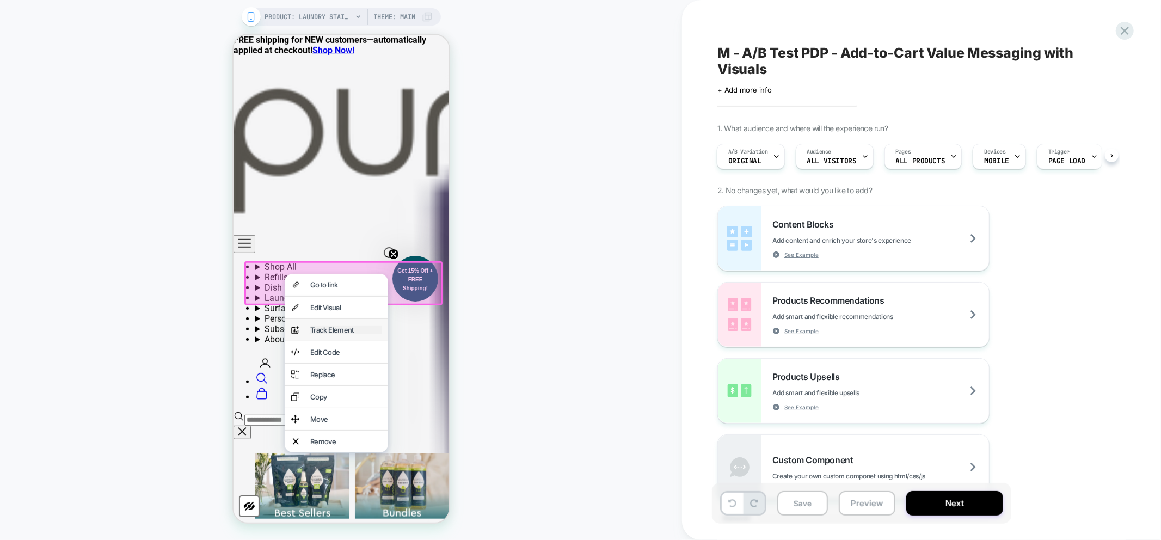
click at [344, 334] on div "Track Element" at bounding box center [345, 329] width 71 height 9
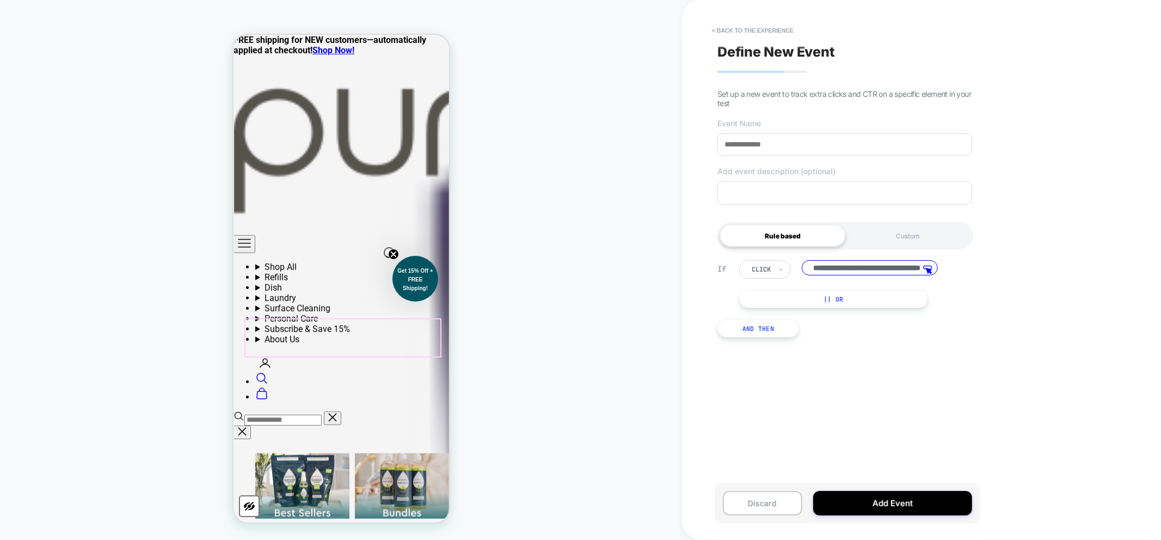
scroll to position [0, 71]
click at [882, 503] on button "Add Event" at bounding box center [892, 503] width 159 height 24
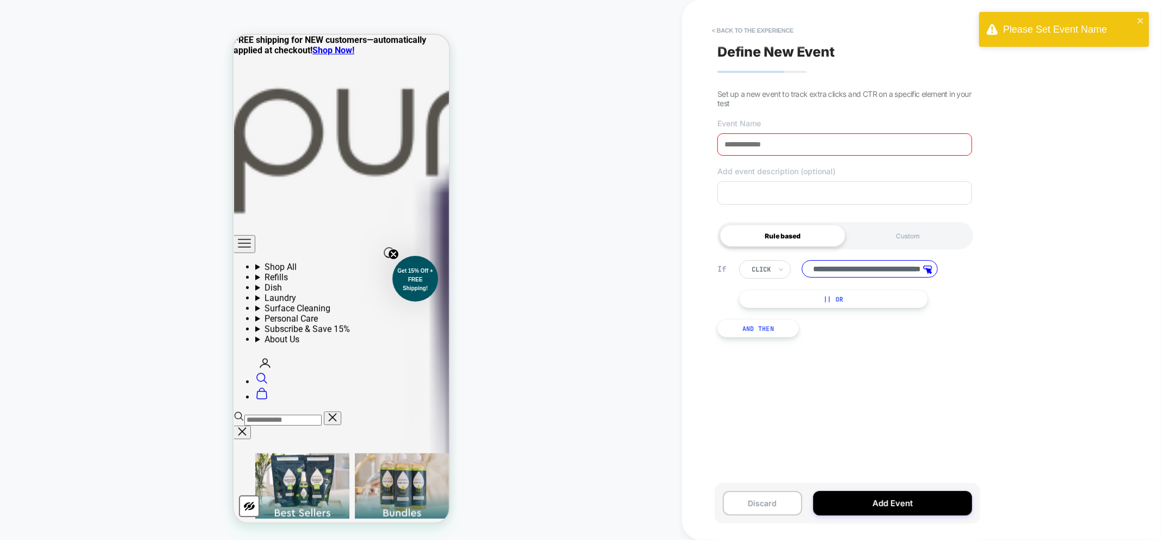
click at [751, 144] on input at bounding box center [844, 144] width 255 height 22
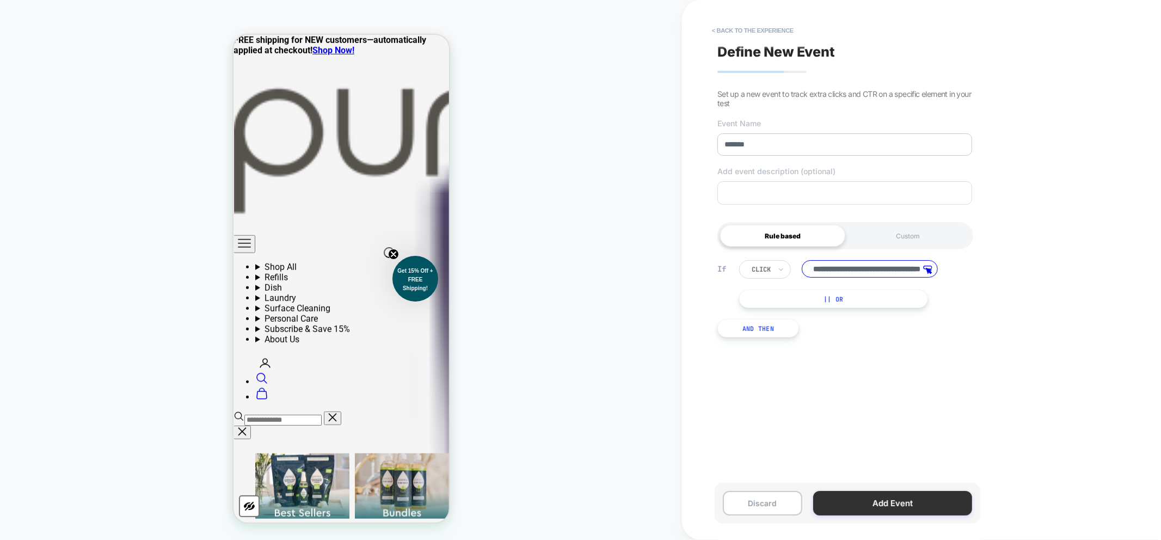
type input "*******"
click at [866, 506] on button "Add Event" at bounding box center [892, 503] width 159 height 24
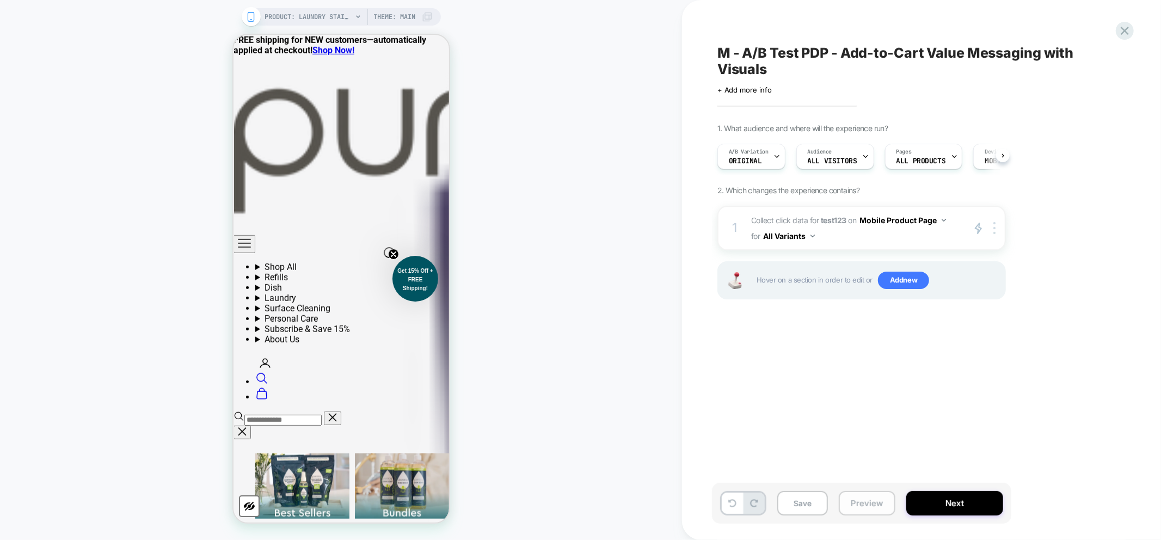
scroll to position [0, 1]
click at [923, 508] on button "Next" at bounding box center [954, 503] width 97 height 24
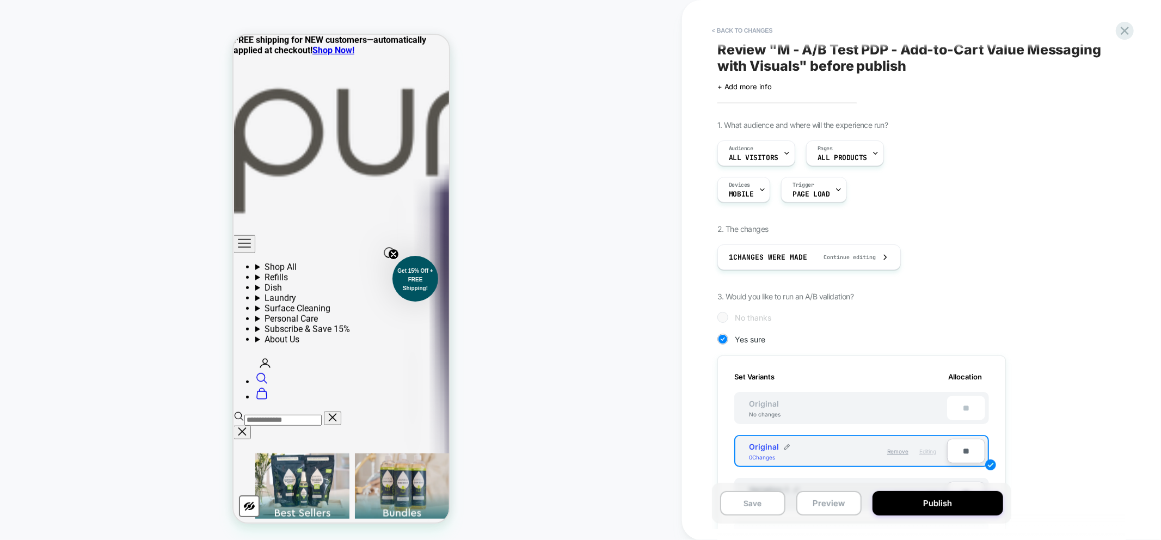
scroll to position [0, 0]
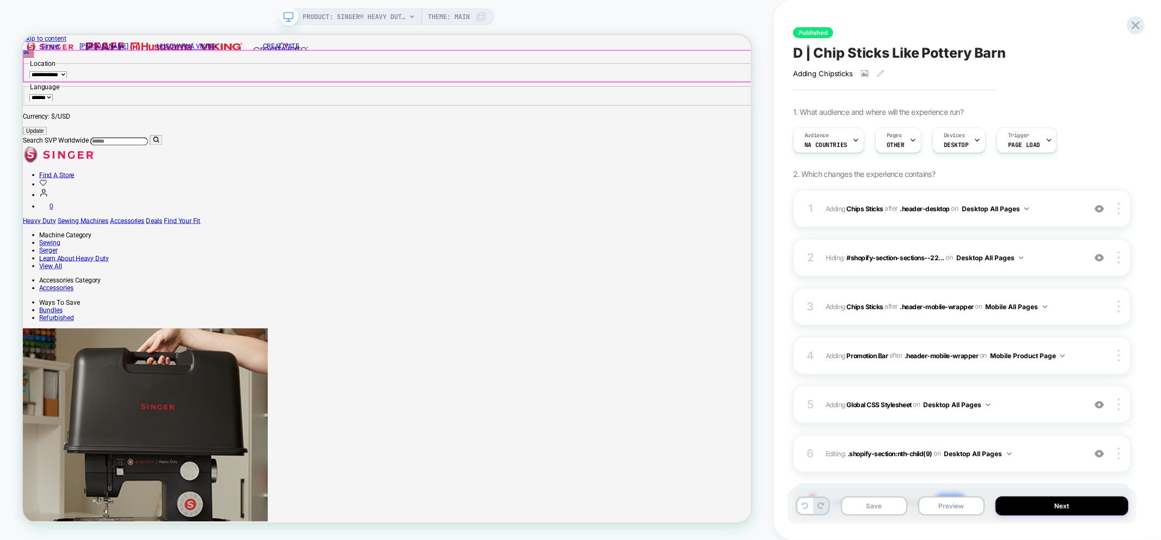
click at [382, 21] on span "PRODUCT: SINGER® Heavy Duty 4452 Rosewater Pink Sewing Machine" at bounding box center [354, 16] width 103 height 17
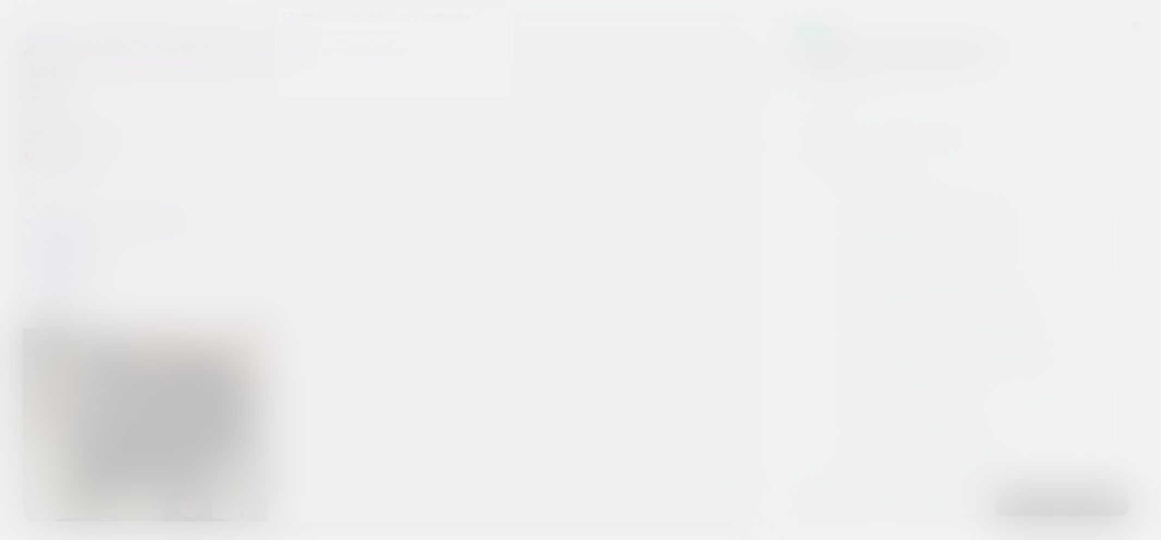
click at [407, 20] on div "Select page for quick preview SINGER® Heavy Duty 4452 Rosewater Pink Sewing Mac…" at bounding box center [394, 53] width 238 height 88
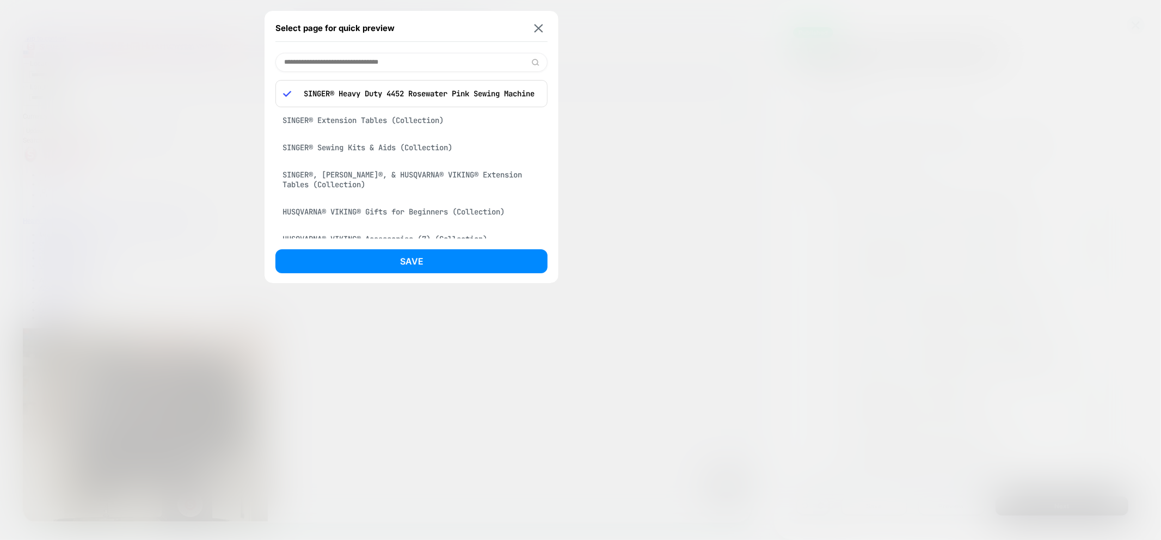
click at [368, 60] on input at bounding box center [411, 62] width 272 height 19
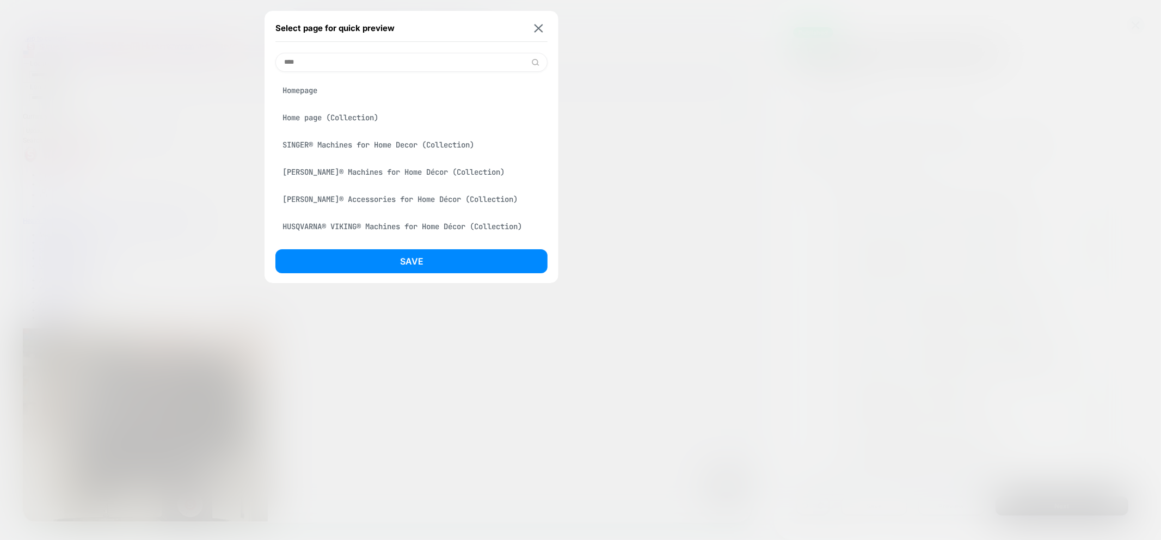
type input "****"
click at [358, 89] on div "Homepage" at bounding box center [411, 90] width 272 height 21
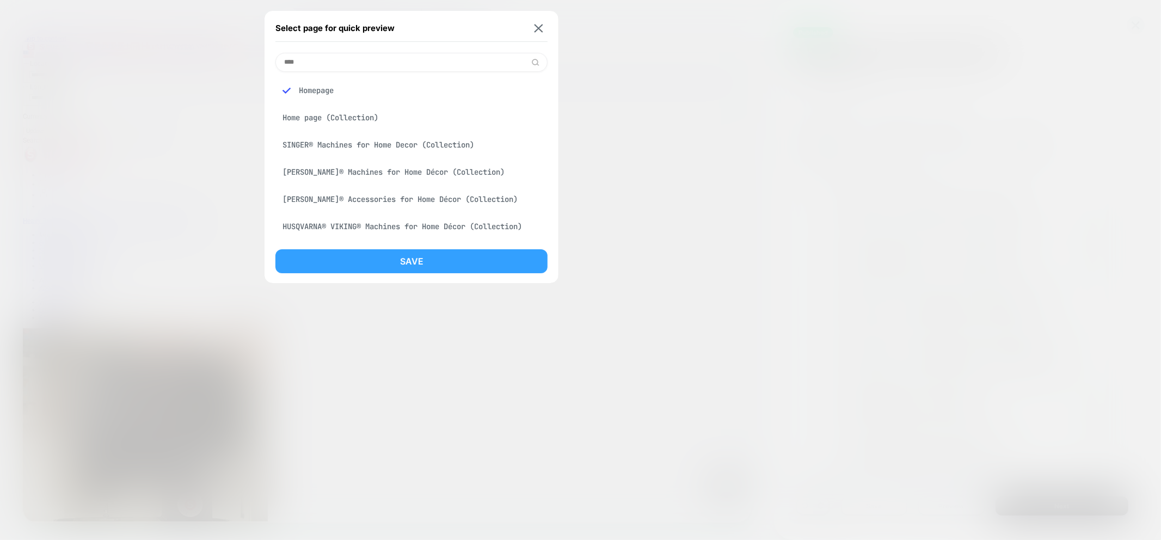
click at [407, 250] on button "Save" at bounding box center [411, 261] width 272 height 24
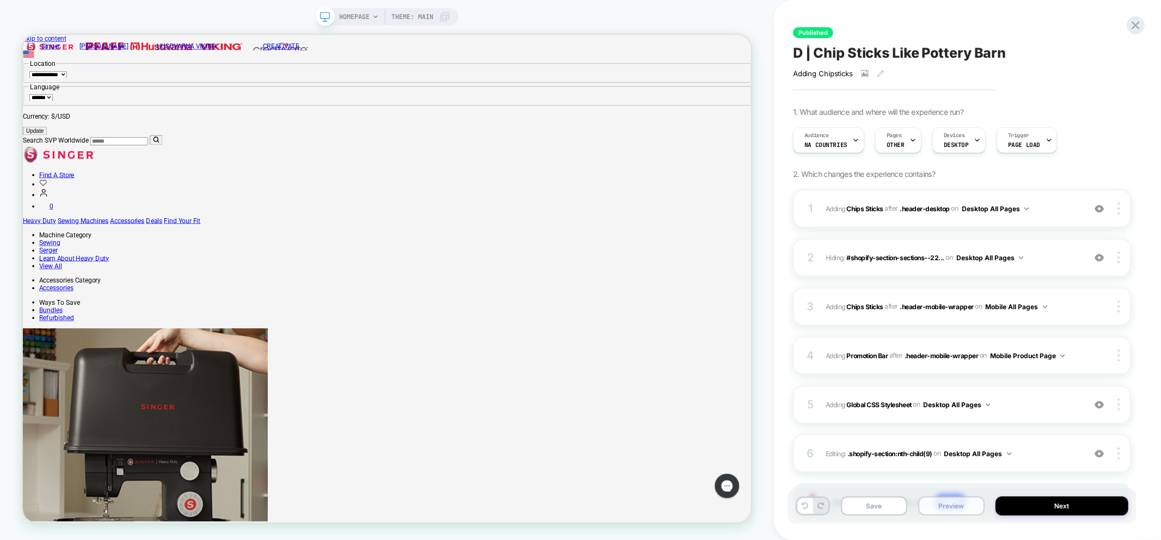
click at [949, 510] on button "Preview" at bounding box center [951, 505] width 66 height 19
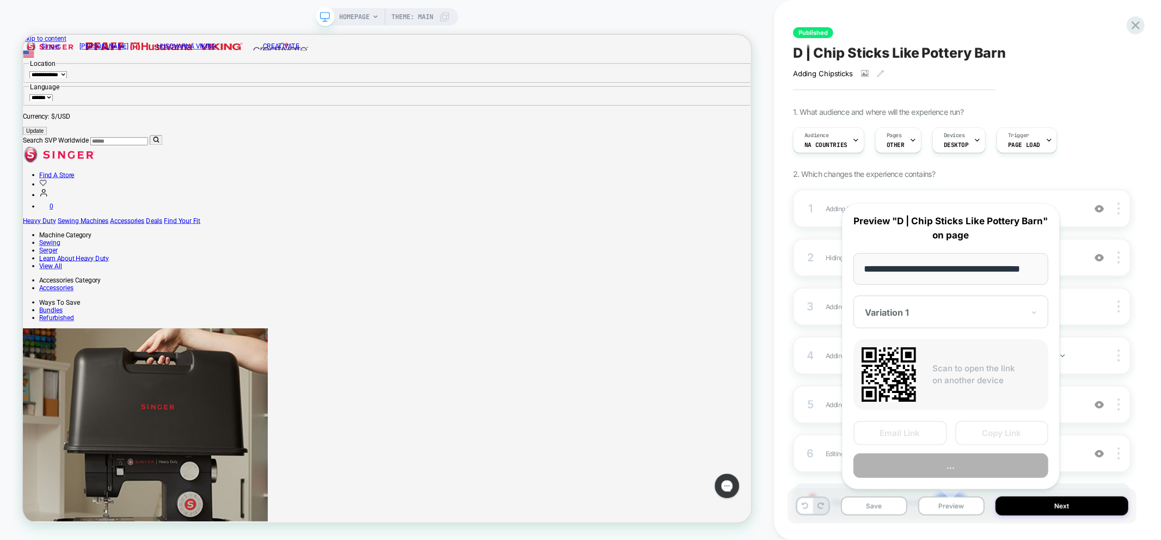
scroll to position [0, 19]
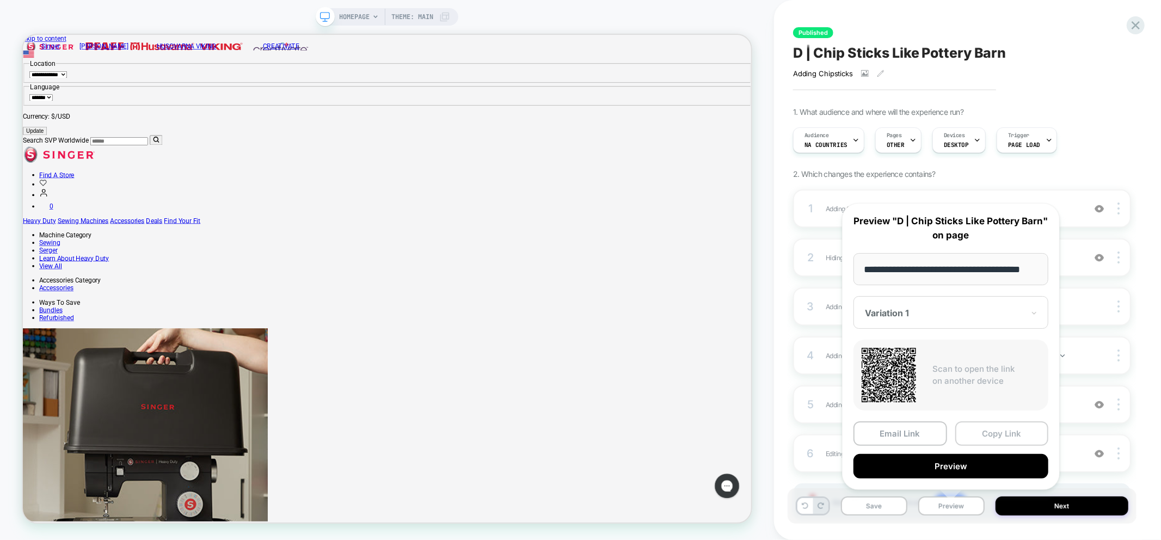
click at [992, 434] on button "Copy Link" at bounding box center [1002, 433] width 94 height 24
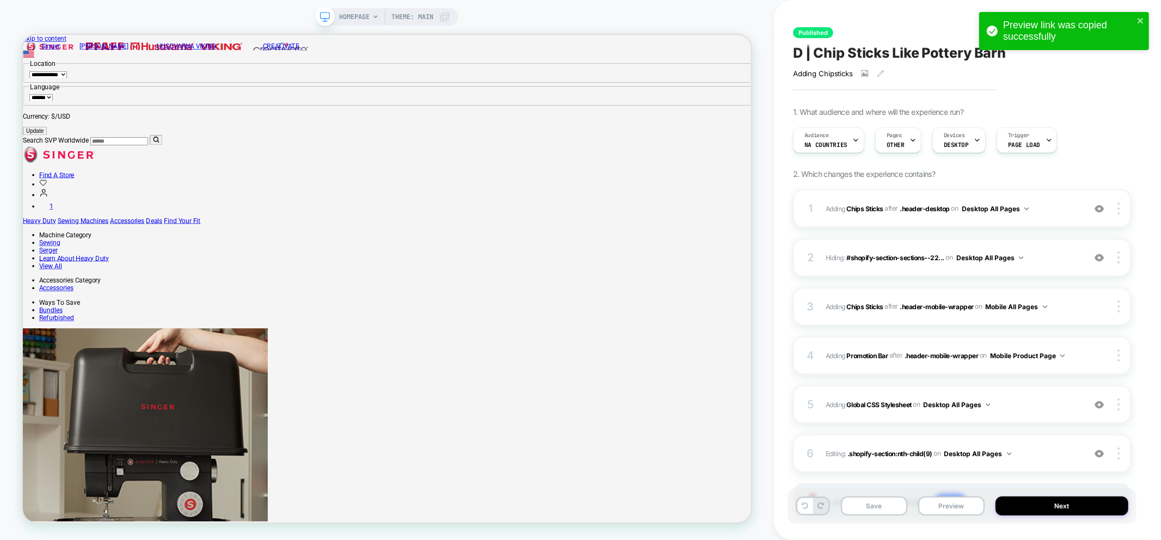
scroll to position [0, 0]
click at [824, 149] on div "Audience NA countries" at bounding box center [825, 140] width 65 height 24
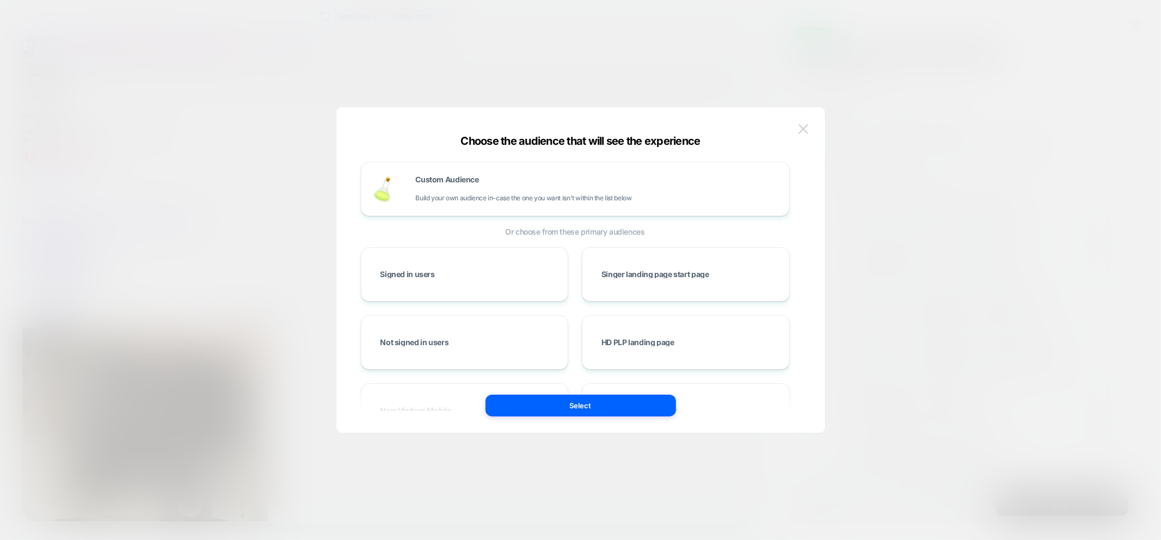
click at [804, 129] on img at bounding box center [803, 128] width 10 height 9
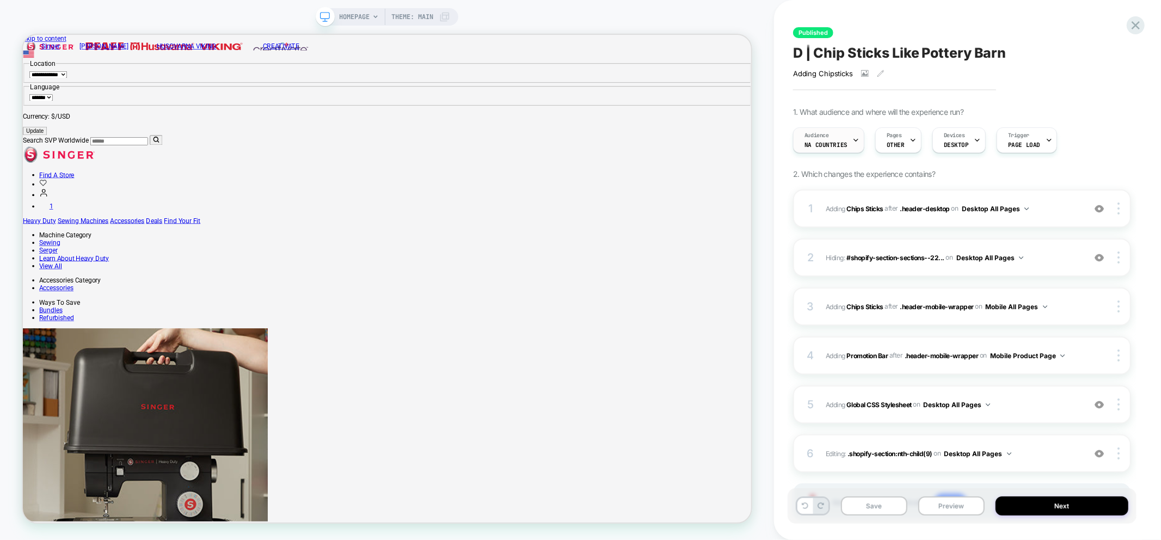
click at [825, 150] on div "Audience NA countries" at bounding box center [825, 140] width 65 height 24
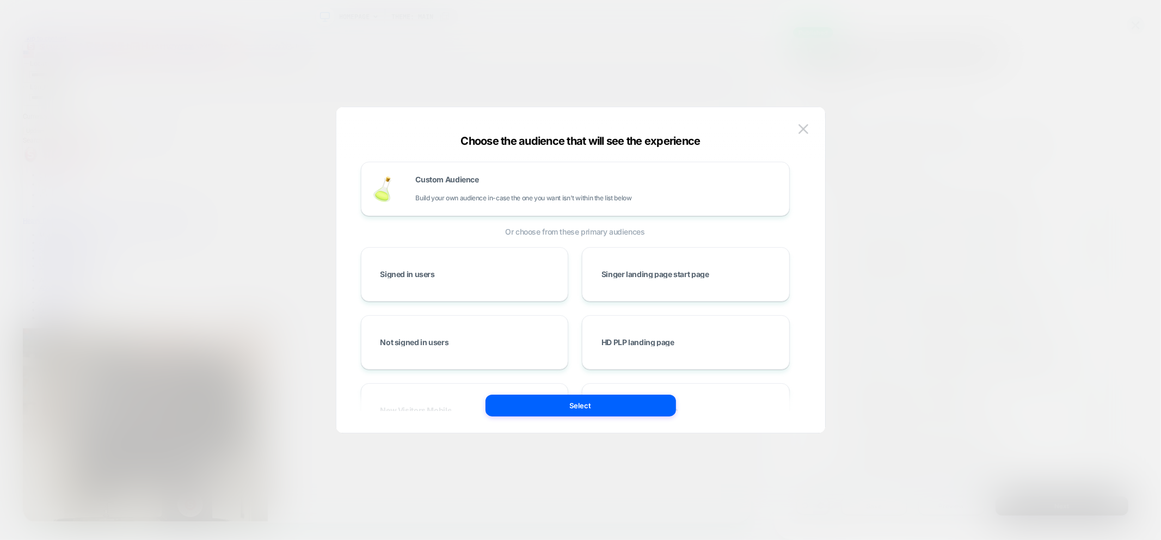
click at [630, 97] on div at bounding box center [580, 270] width 1161 height 540
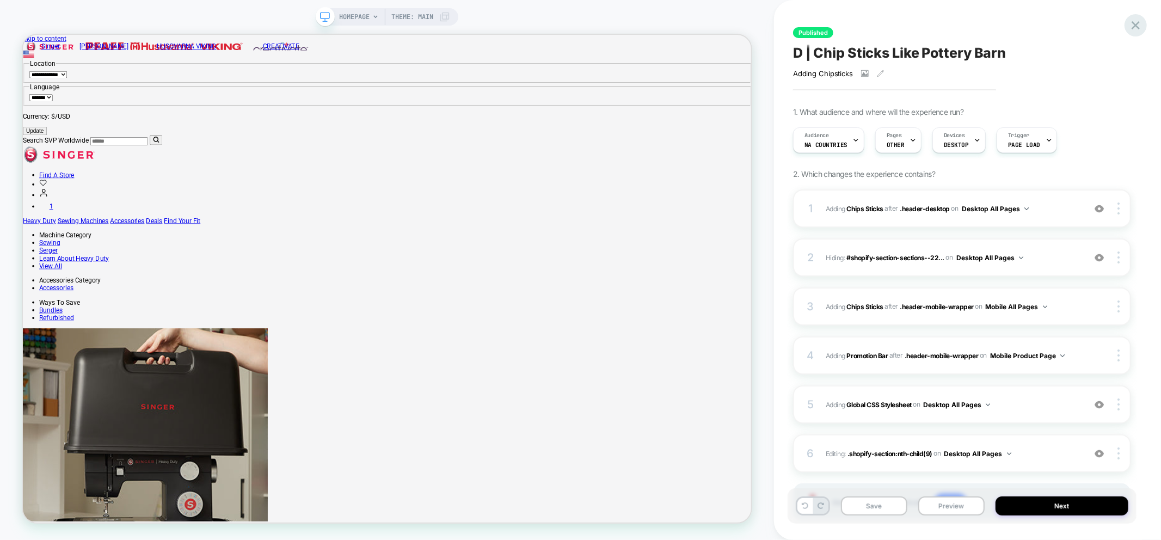
click at [1131, 25] on icon at bounding box center [1135, 25] width 15 height 15
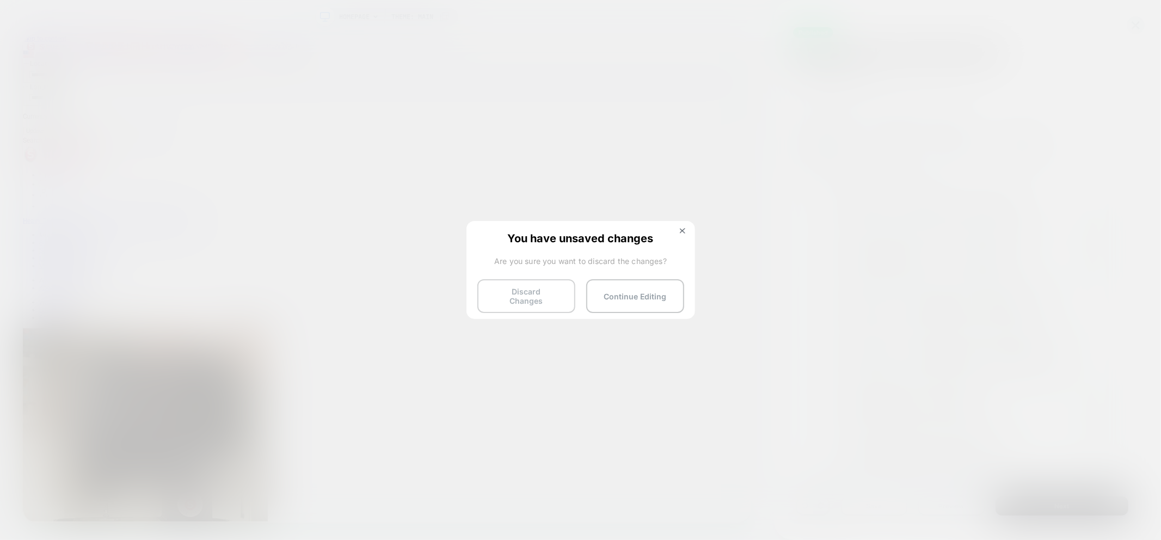
click at [523, 292] on button "Discard Changes" at bounding box center [526, 296] width 98 height 34
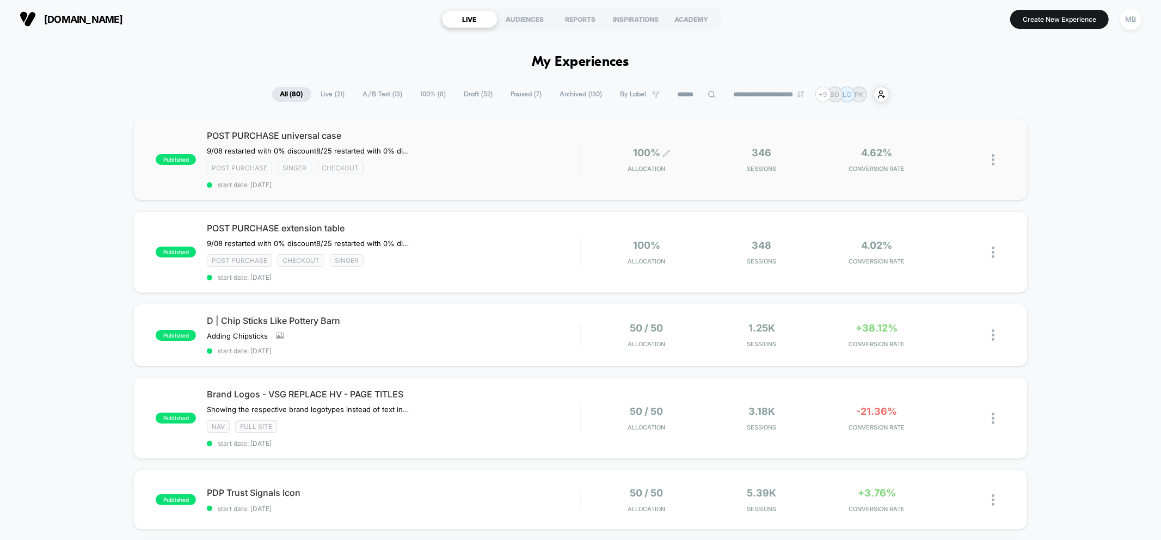
click at [651, 168] on span "Allocation" at bounding box center [647, 169] width 38 height 8
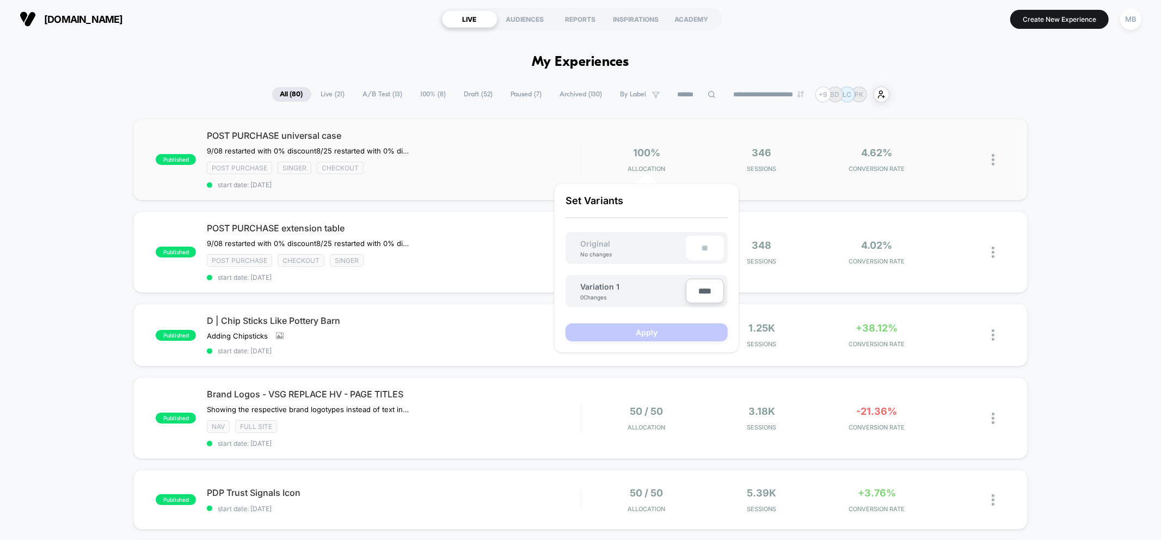
click at [762, 183] on div "published POST PURCHASE universal case 9/08 restarted with 0% discount 8/25 res…" at bounding box center [579, 160] width 893 height 82
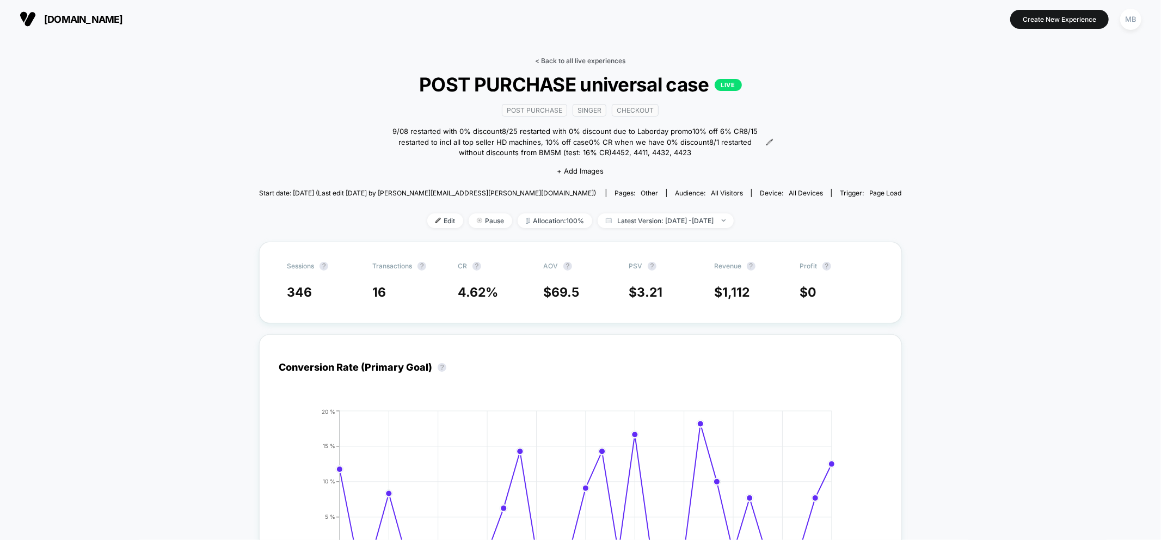
click at [580, 58] on link "< Back to all live experiences" at bounding box center [580, 61] width 90 height 8
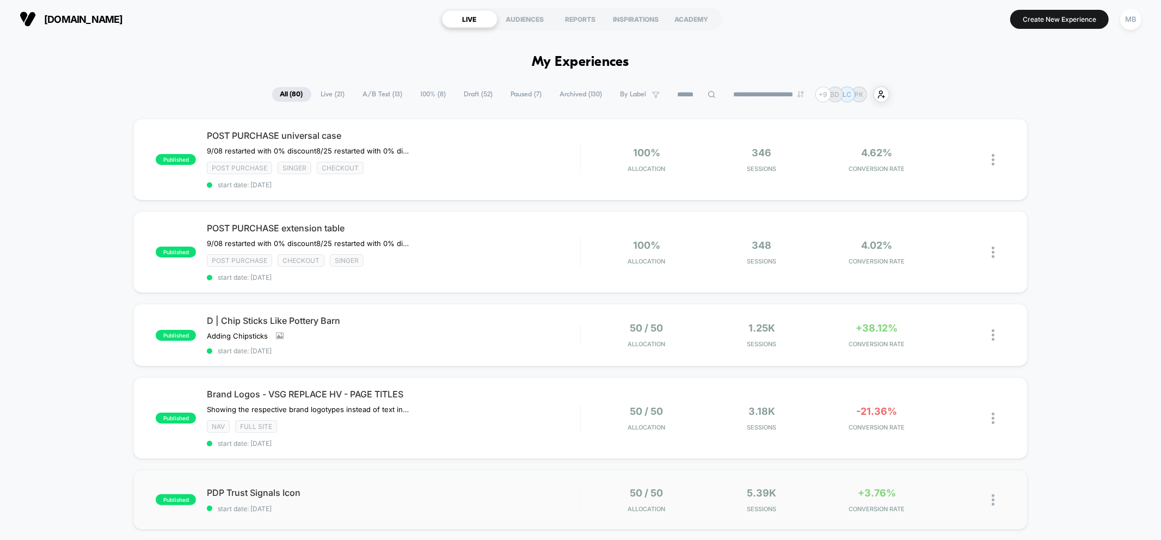
scroll to position [242, 0]
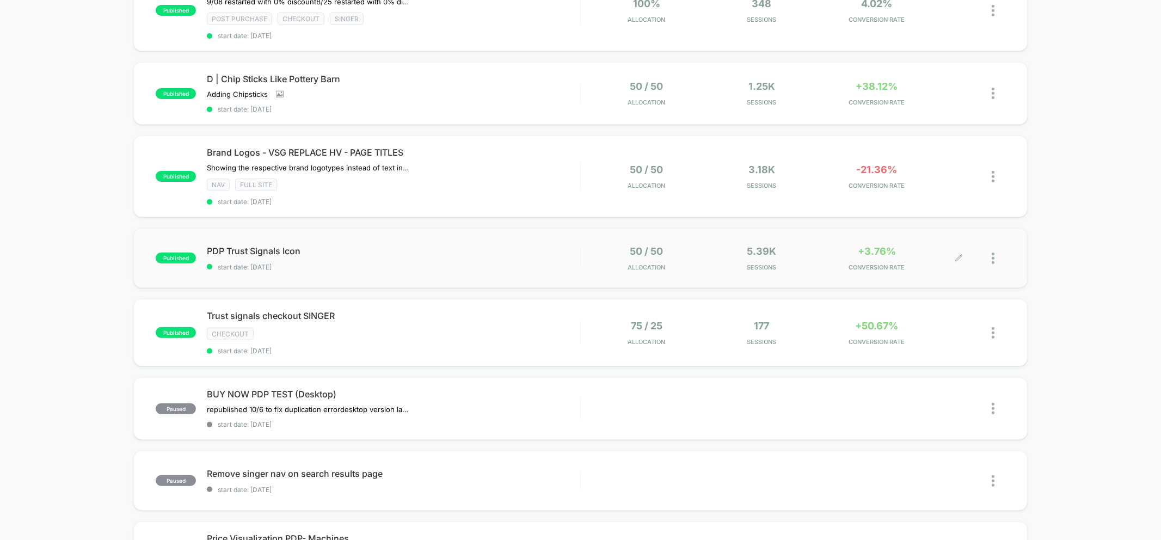
click at [707, 258] on div "50 / 50 Allocation 5.39k Sessions +3.76% CONVERSION RATE" at bounding box center [774, 258] width 367 height 26
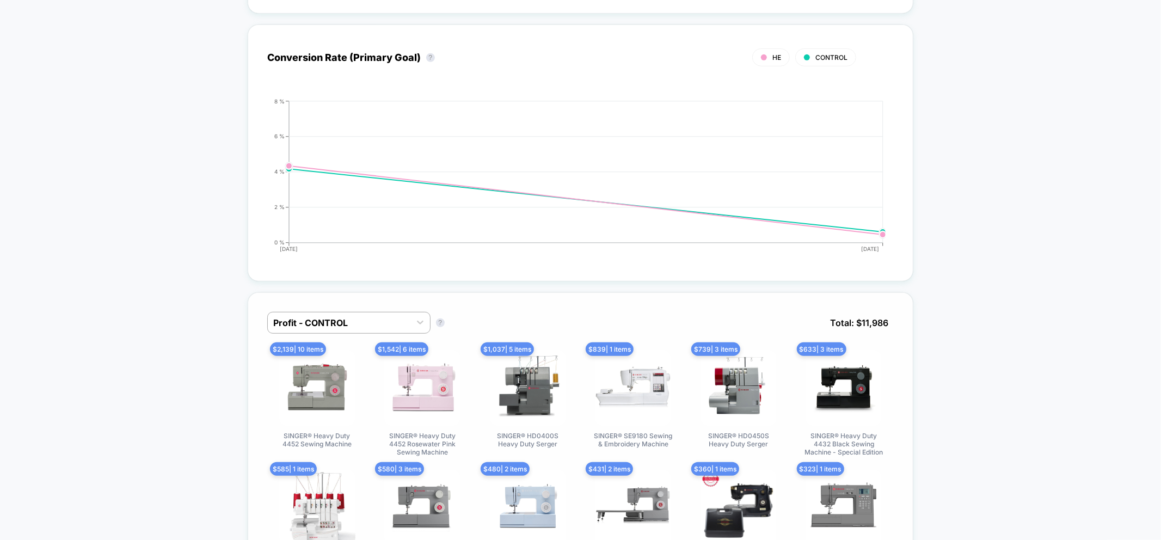
scroll to position [786, 0]
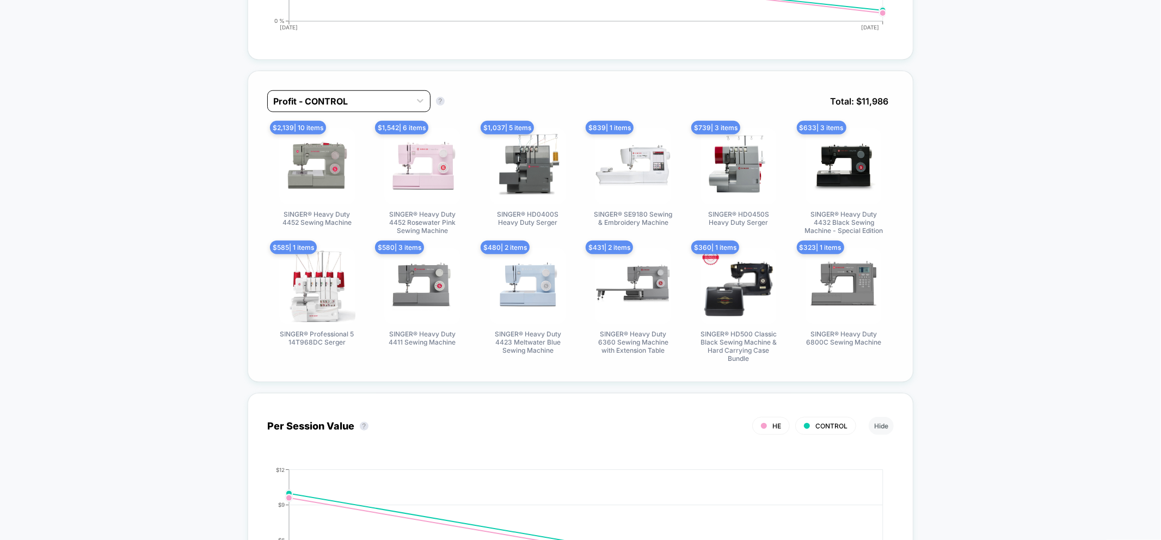
click at [371, 95] on div at bounding box center [339, 101] width 132 height 13
click at [371, 96] on div at bounding box center [339, 101] width 132 height 13
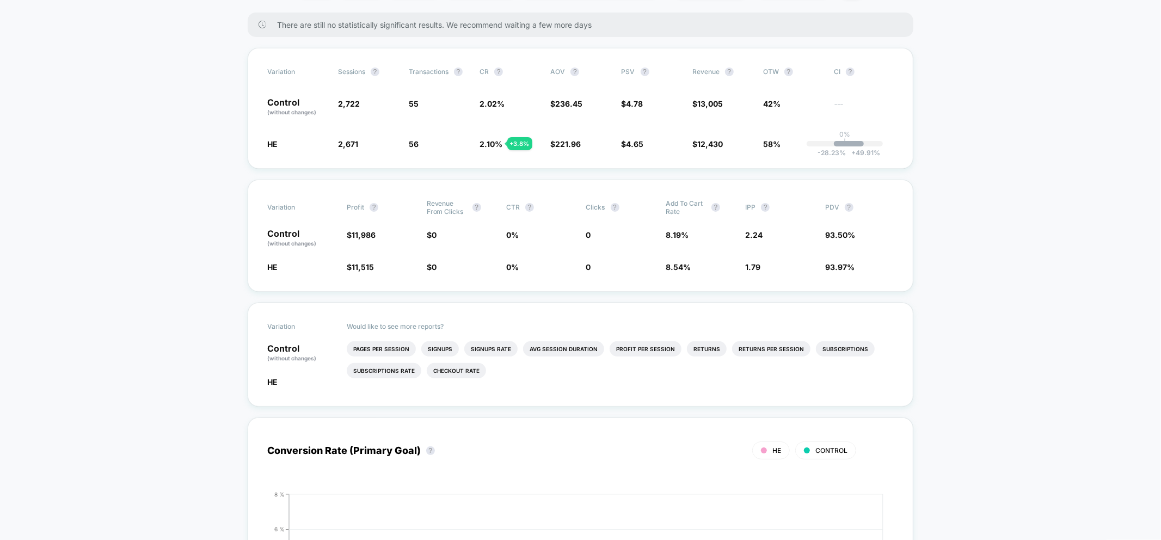
scroll to position [0, 0]
